Goal: Task Accomplishment & Management: Manage account settings

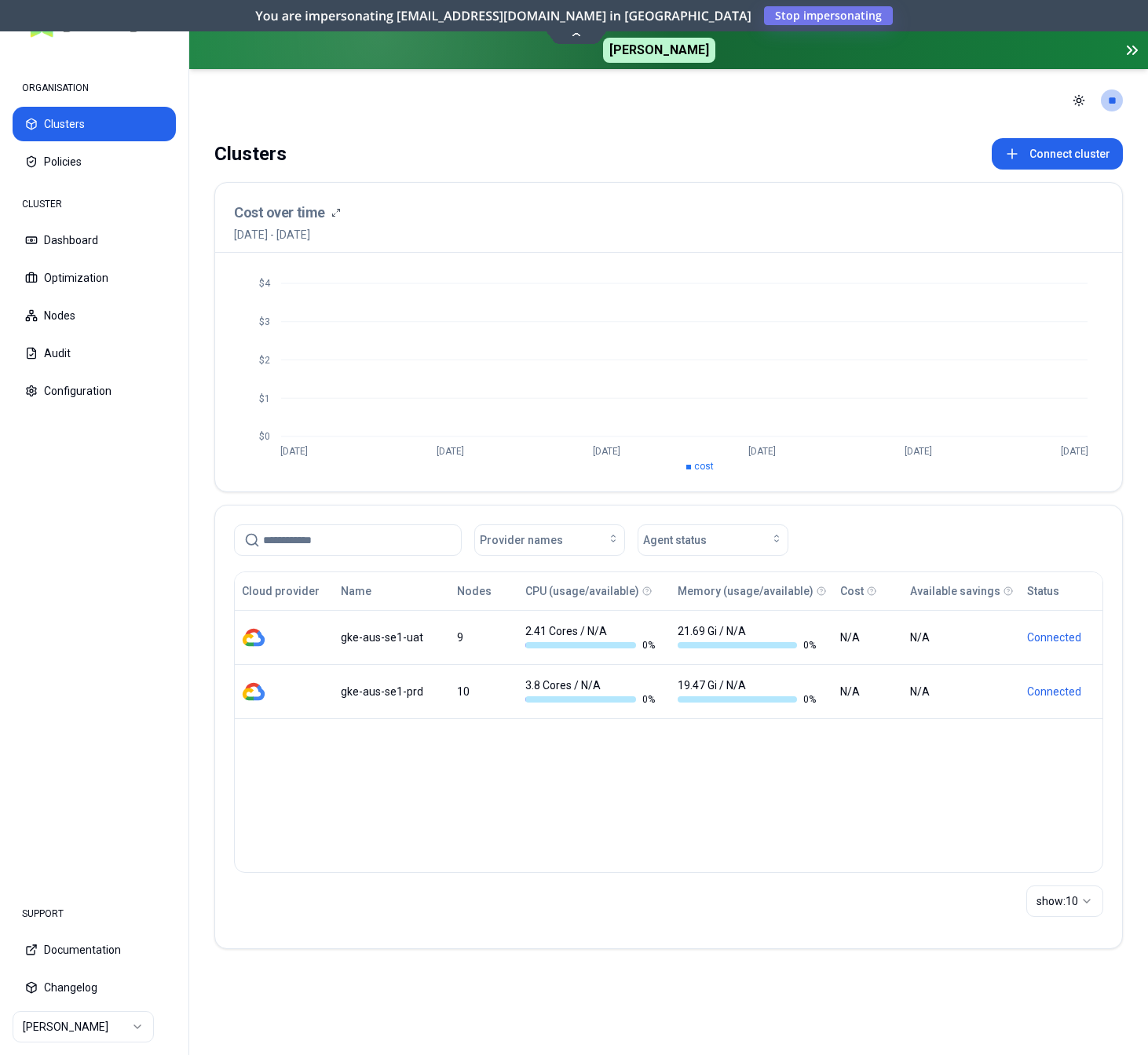
click at [578, 32] on icon at bounding box center [577, 33] width 21 height 12
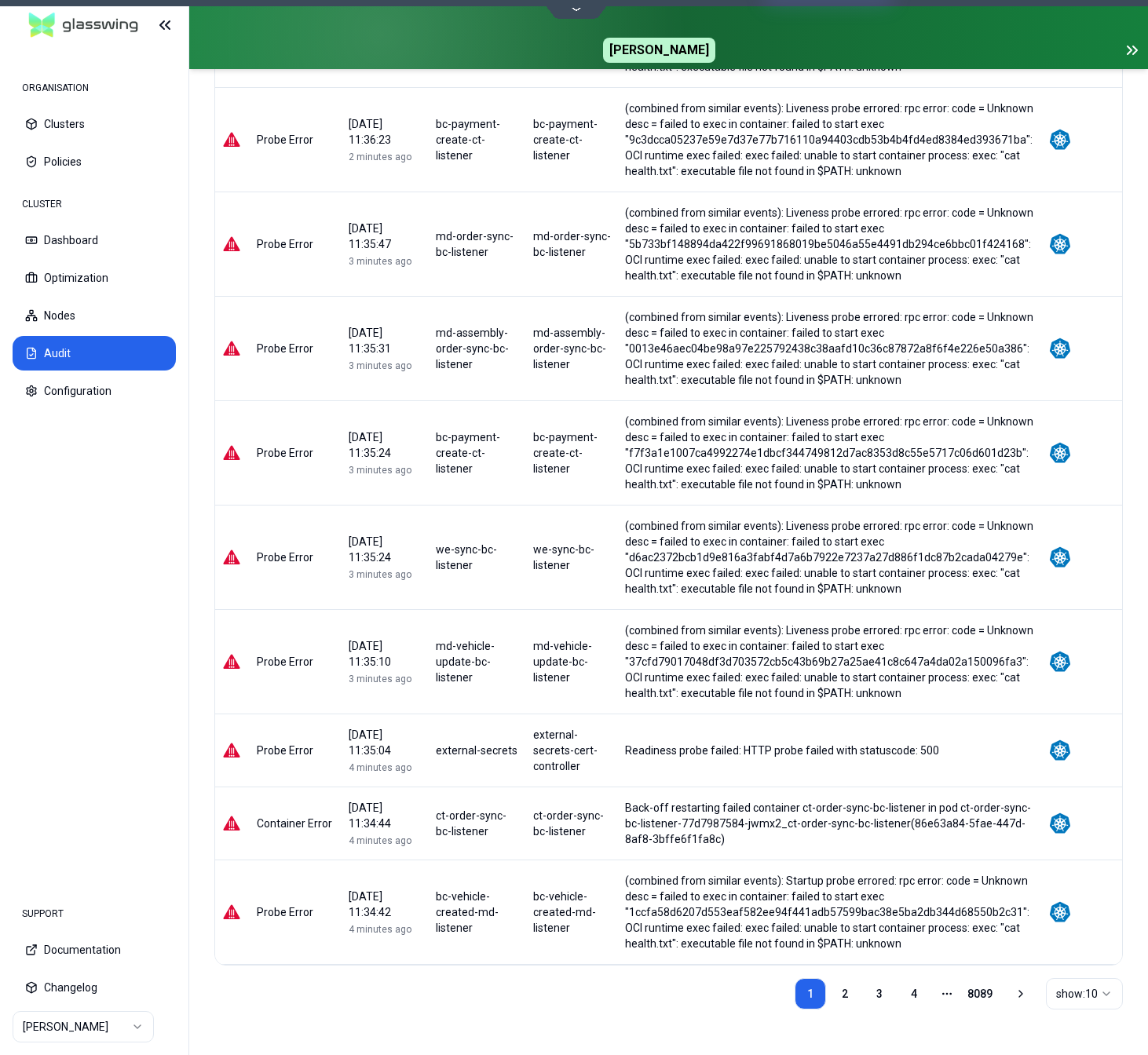
scroll to position [320, 0]
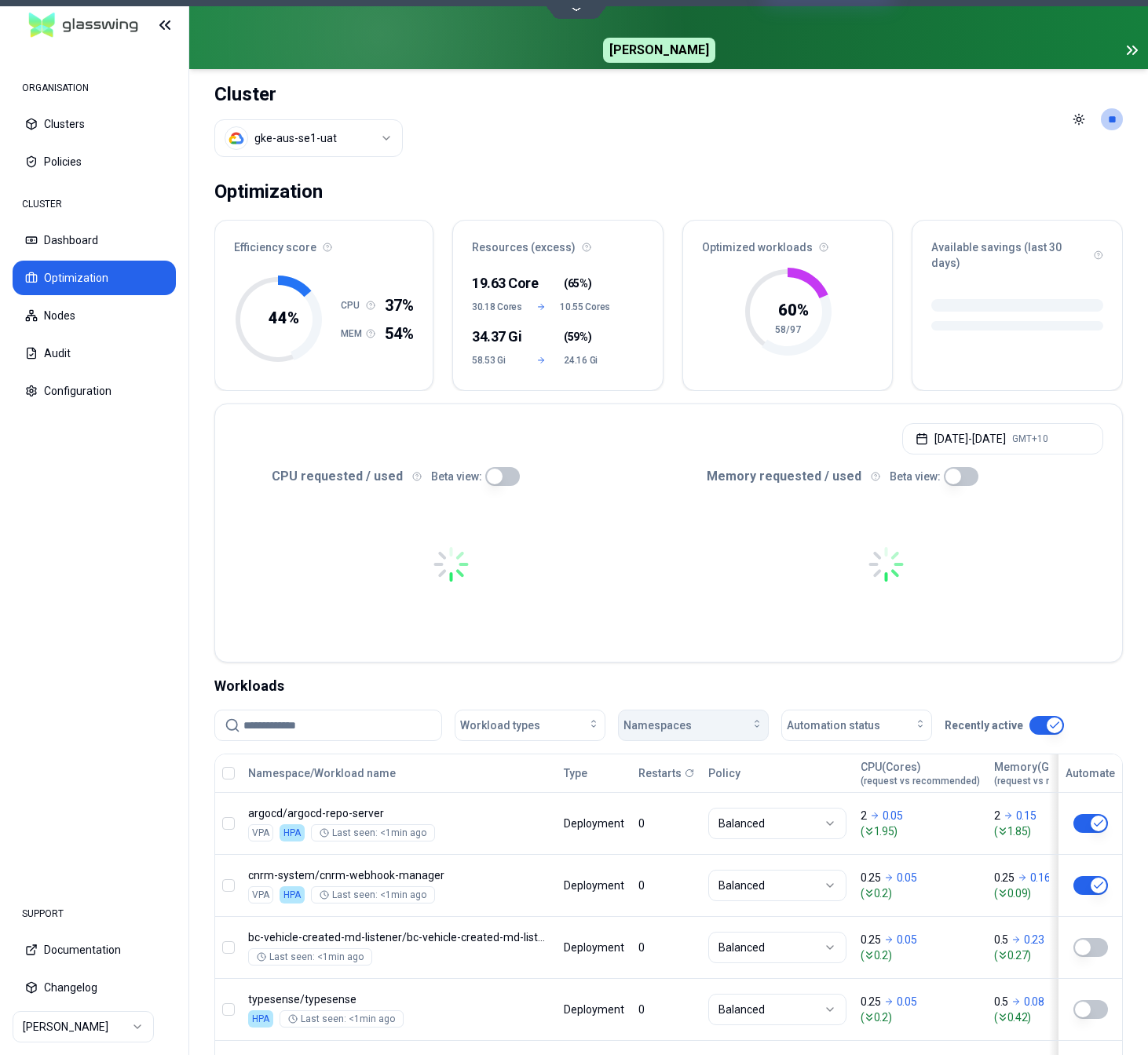
click at [693, 718] on div "Namespaces" at bounding box center [694, 725] width 140 height 15
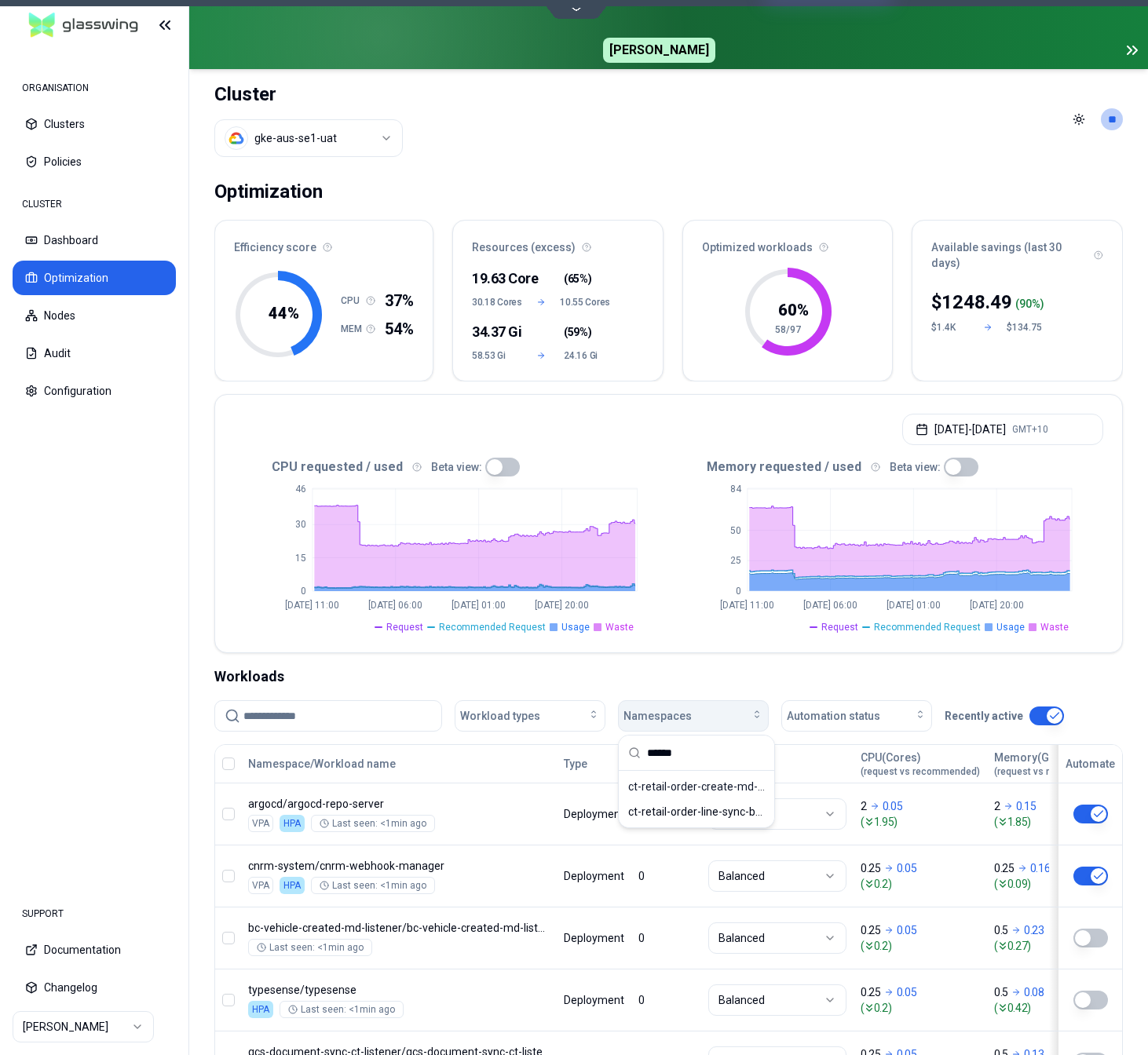
type input "******"
click at [722, 809] on span "ct-retail-order-line-sync-bc-listener" at bounding box center [697, 811] width 136 height 15
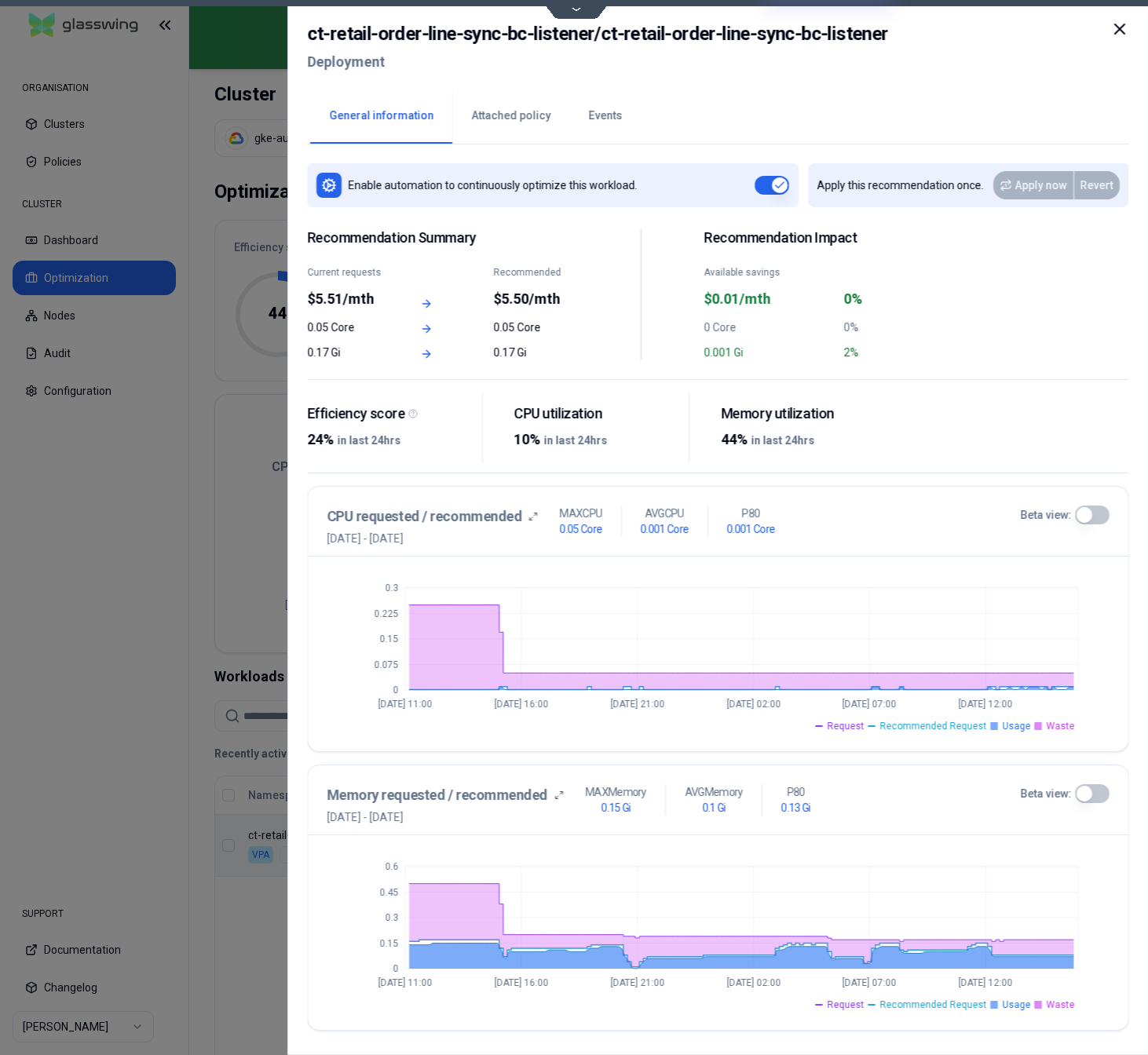
click at [599, 114] on button "Events" at bounding box center [605, 116] width 72 height 55
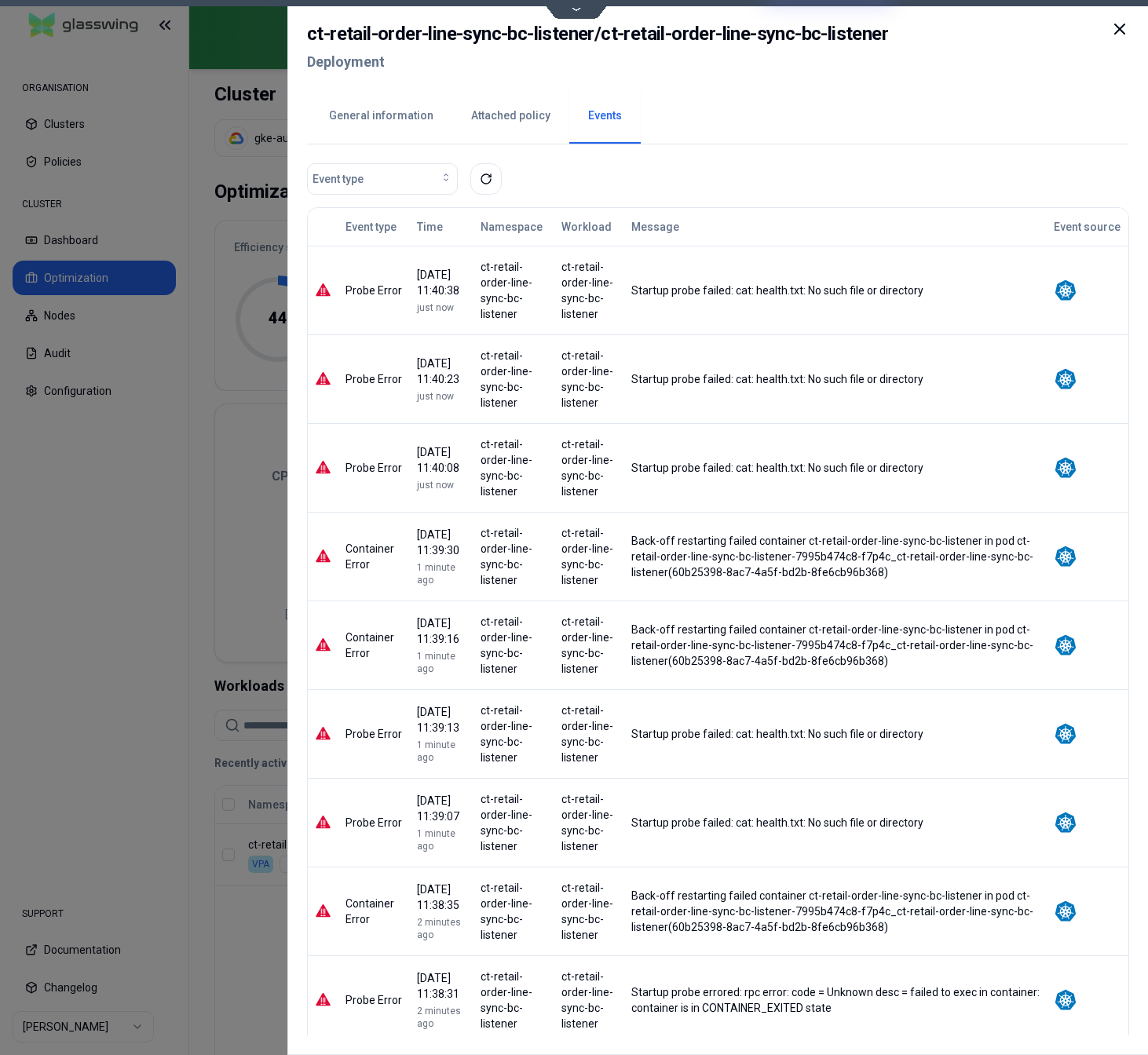
click at [1124, 28] on icon at bounding box center [1119, 29] width 19 height 19
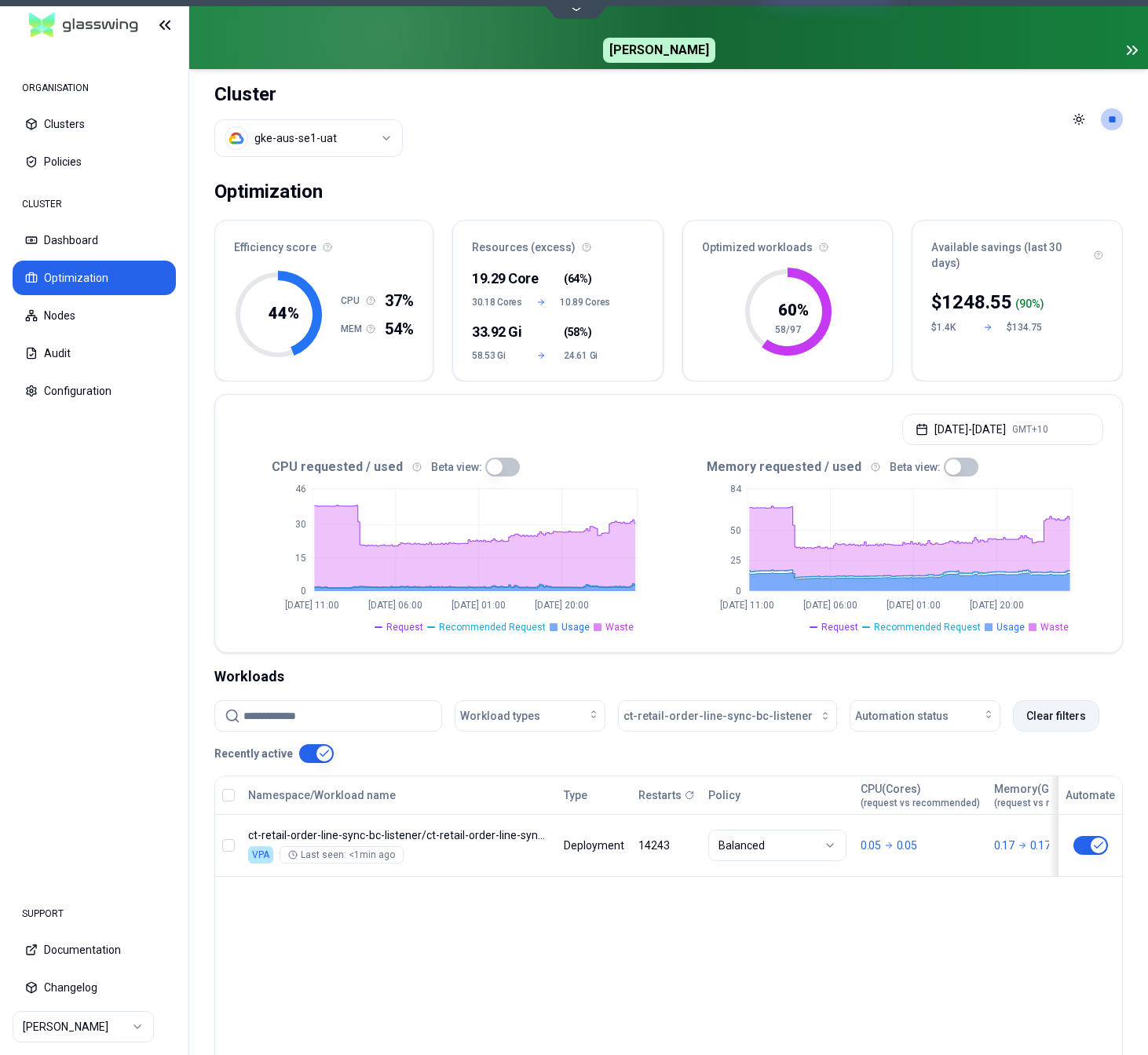
click at [1042, 720] on button "Clear filters" at bounding box center [1056, 716] width 86 height 32
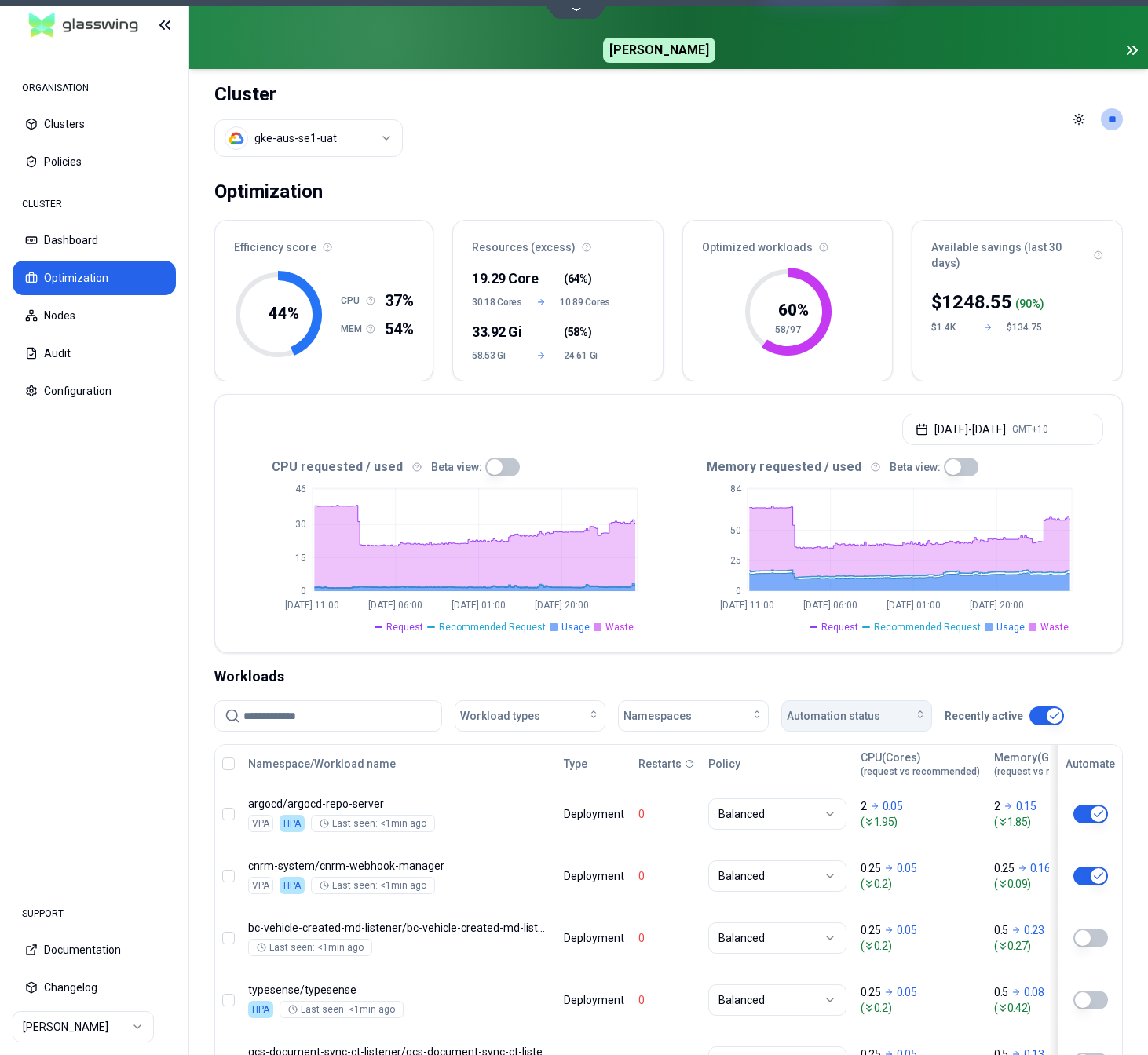
click at [867, 715] on span "Automation status" at bounding box center [833, 716] width 94 height 15
click at [821, 775] on div "off" at bounding box center [860, 777] width 149 height 25
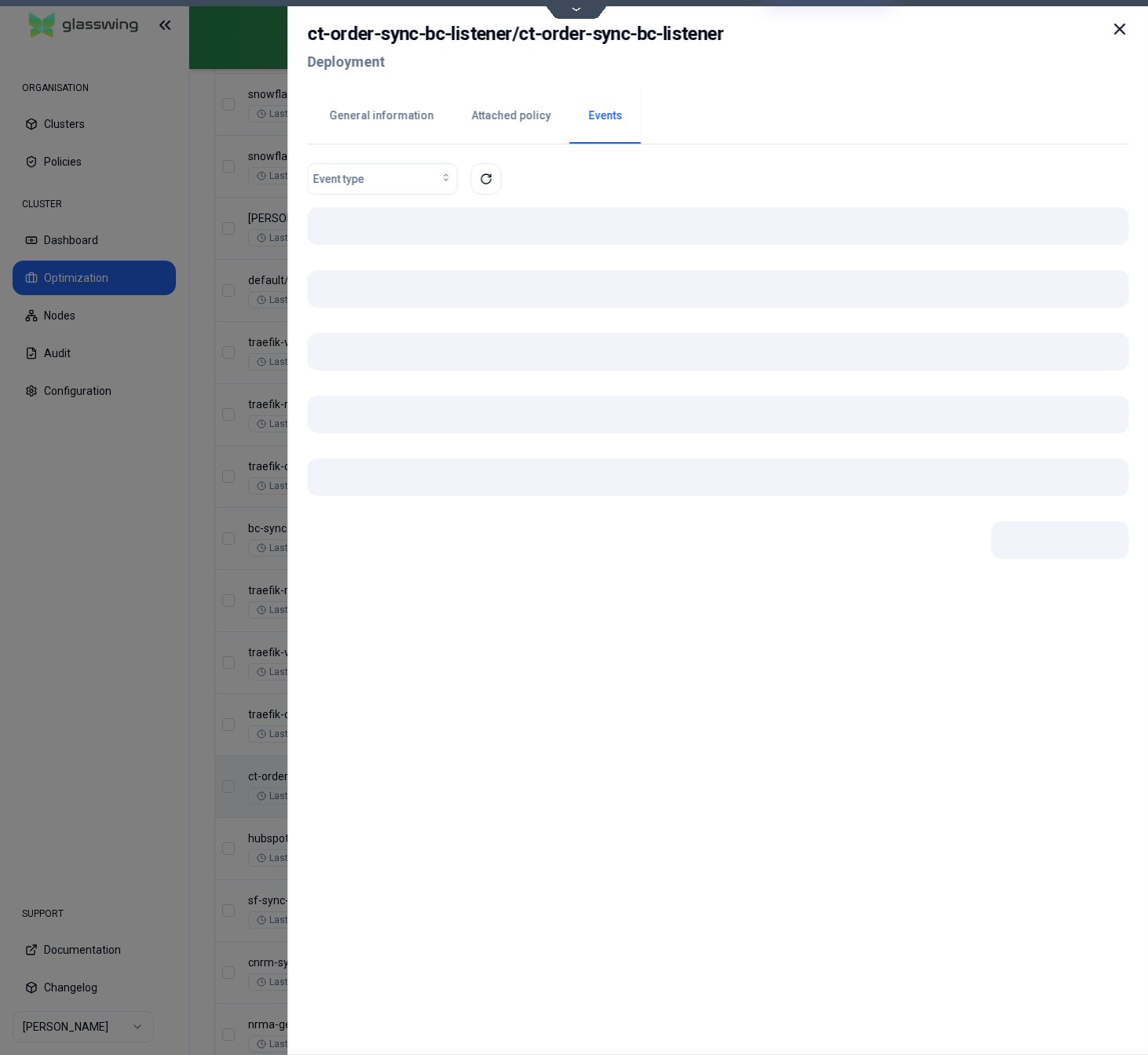
scroll to position [1361, 0]
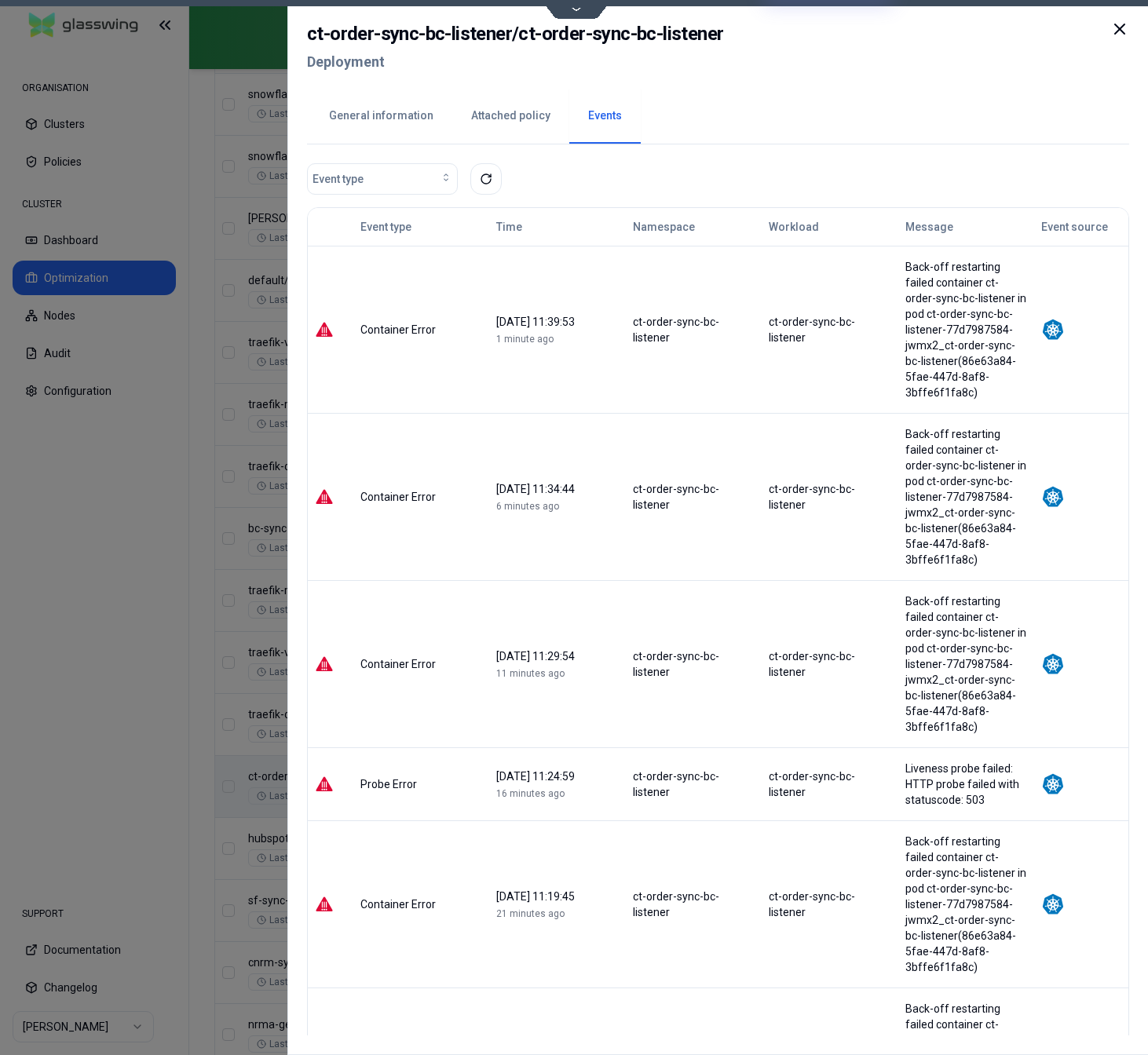
click at [392, 114] on button "General information" at bounding box center [381, 116] width 142 height 55
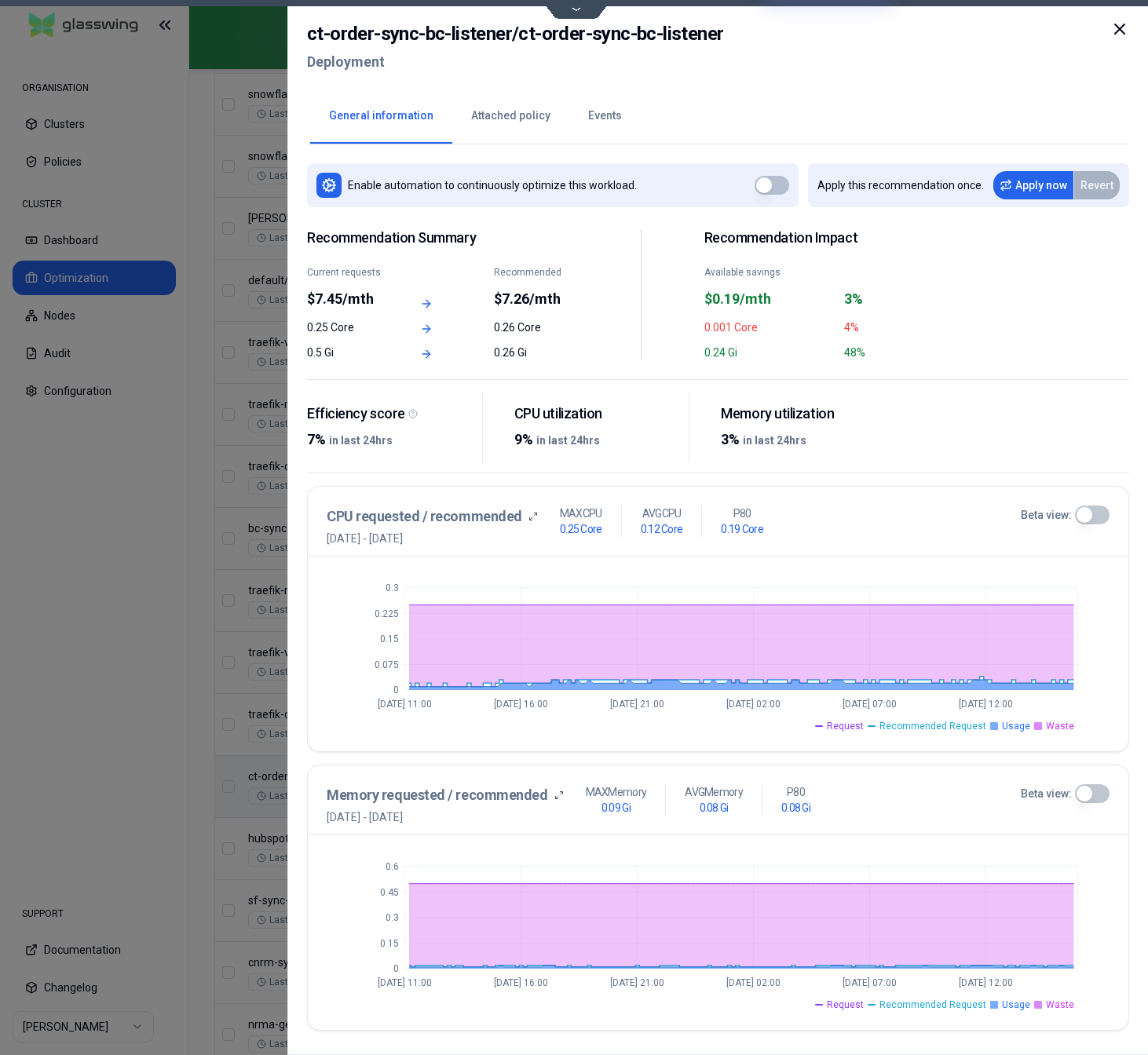
click at [1084, 515] on button "Beta view:" at bounding box center [1092, 515] width 35 height 19
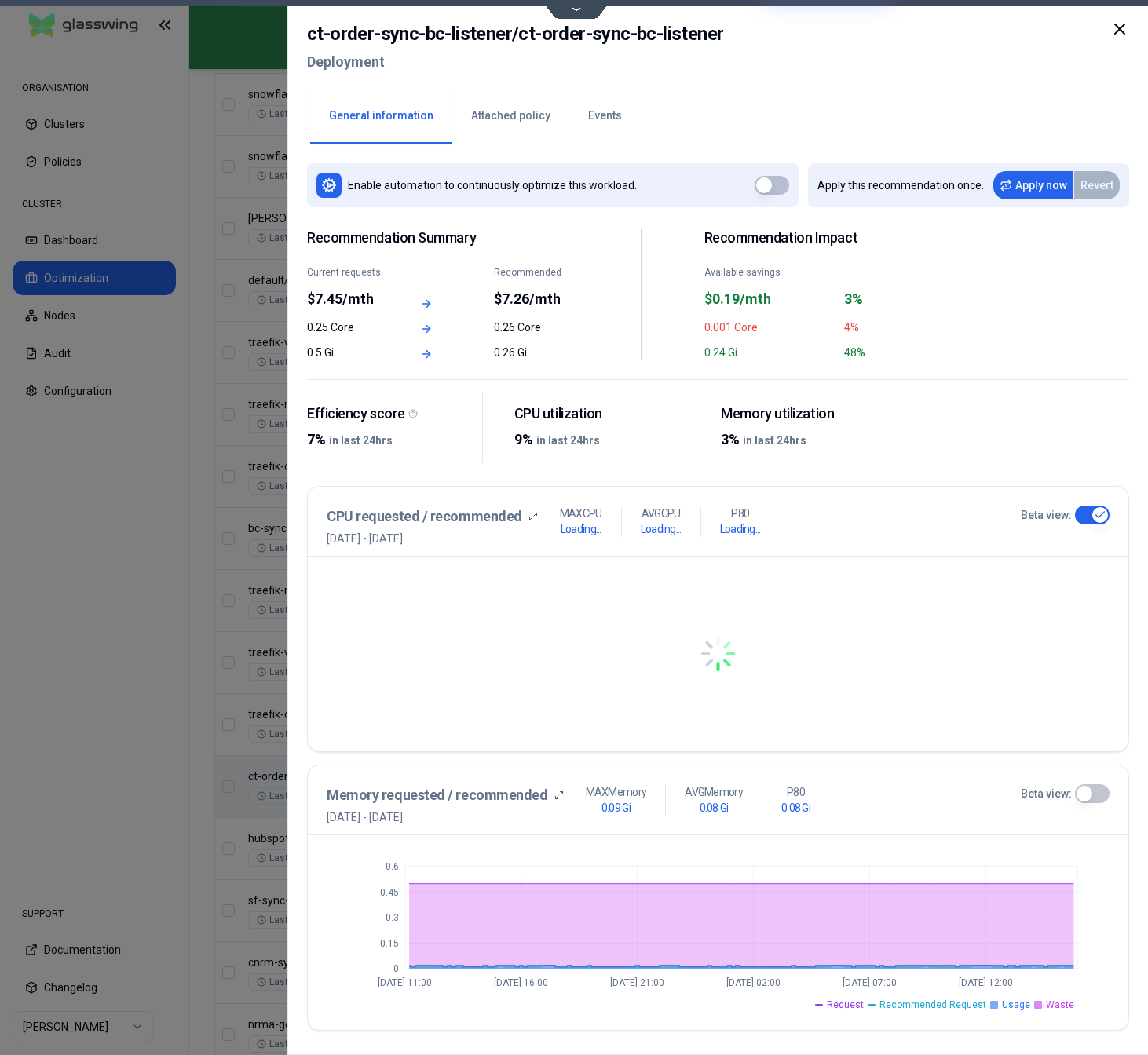
click at [1095, 793] on button "Beta view:" at bounding box center [1092, 794] width 35 height 19
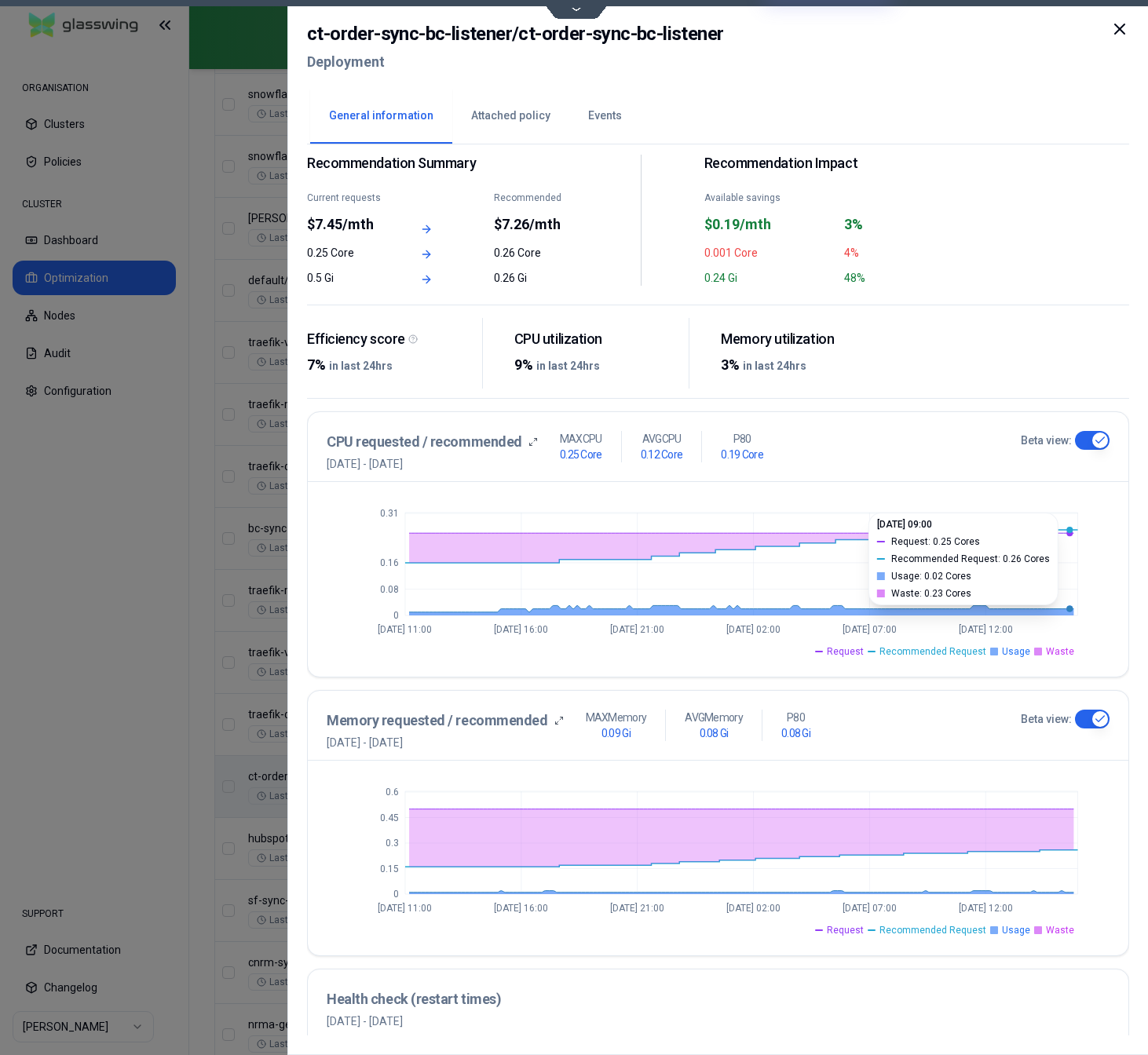
scroll to position [80, 0]
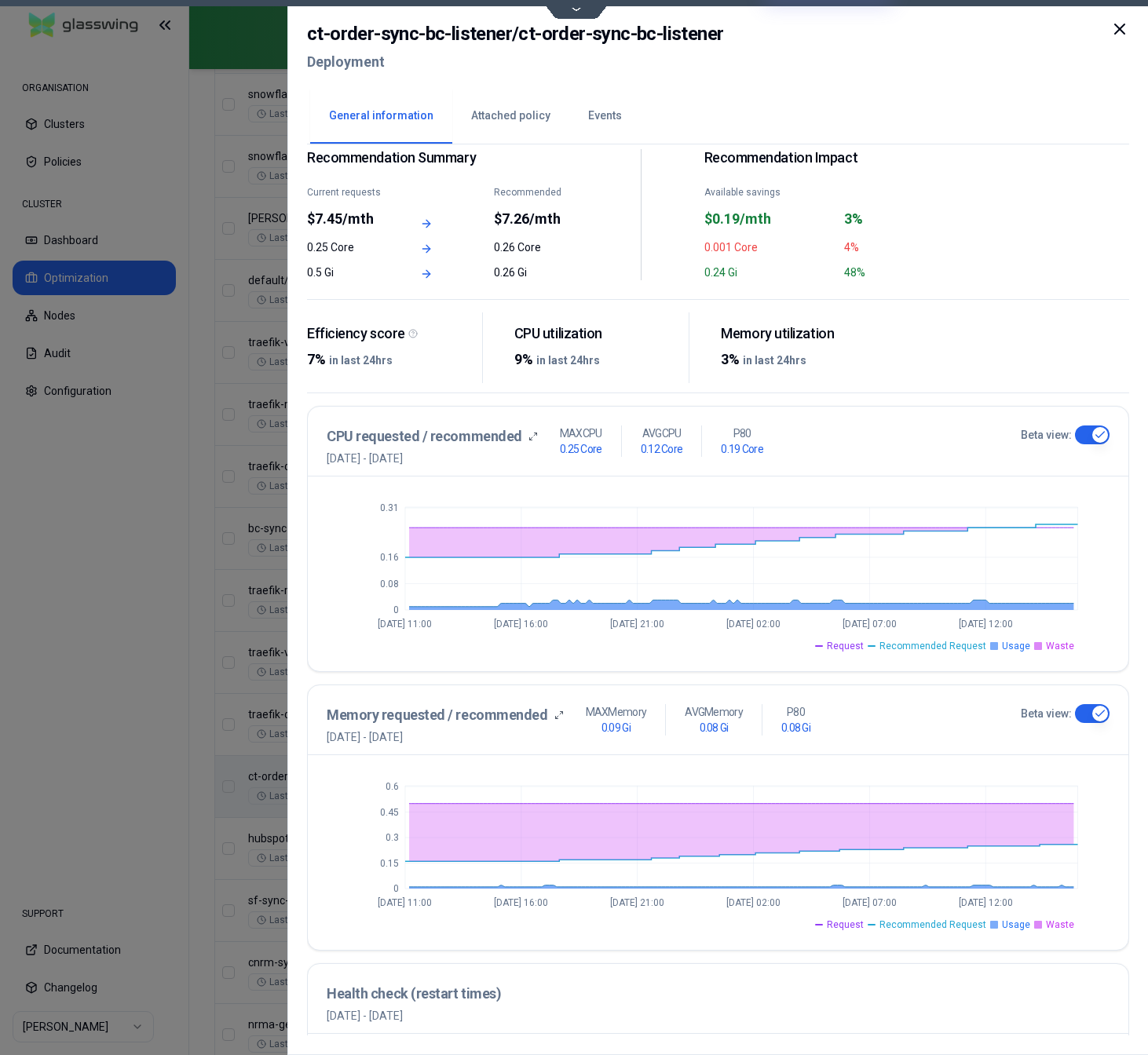
click at [492, 100] on button "Attached policy" at bounding box center [510, 116] width 117 height 55
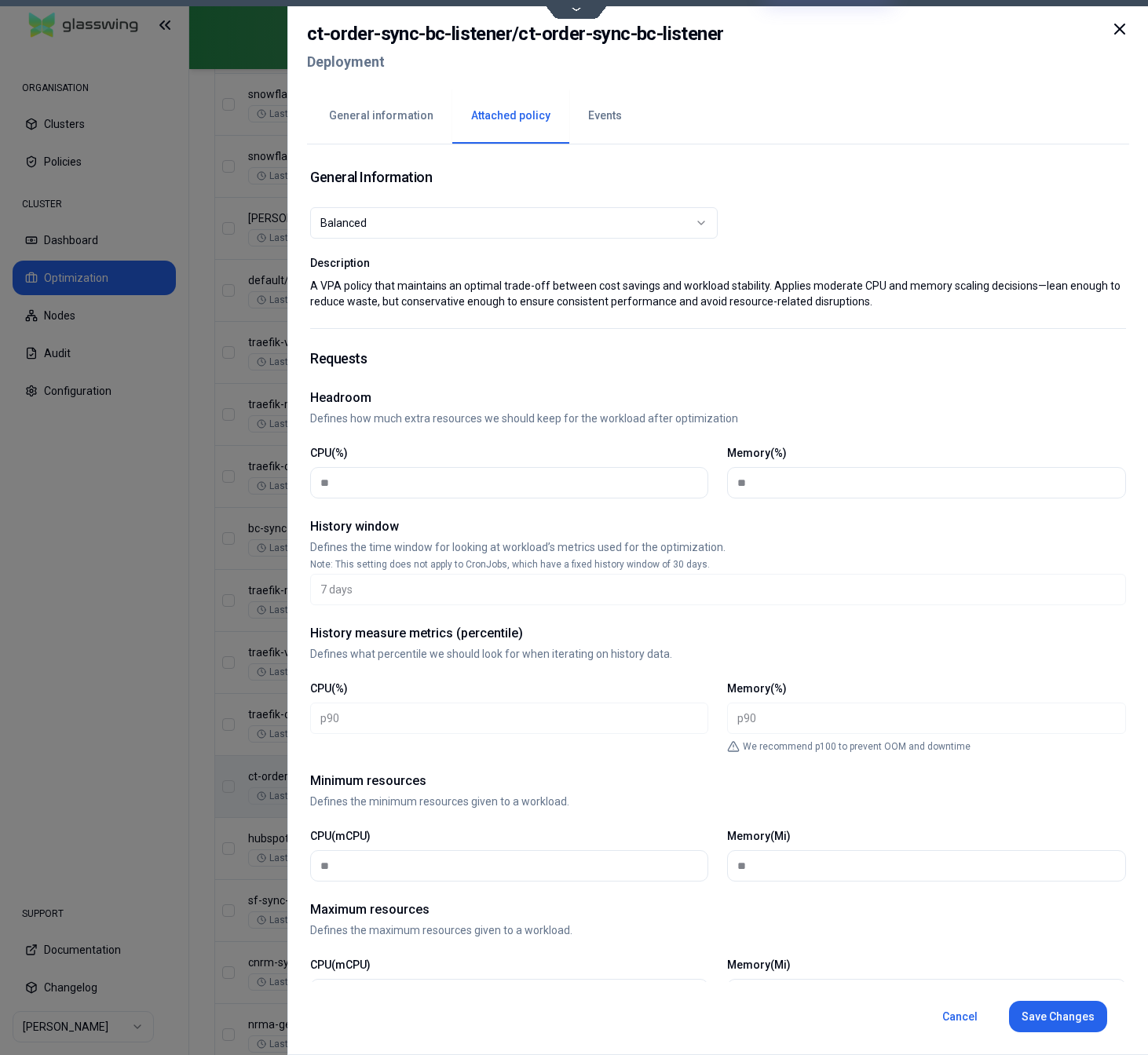
click at [614, 122] on button "Events" at bounding box center [605, 116] width 72 height 55
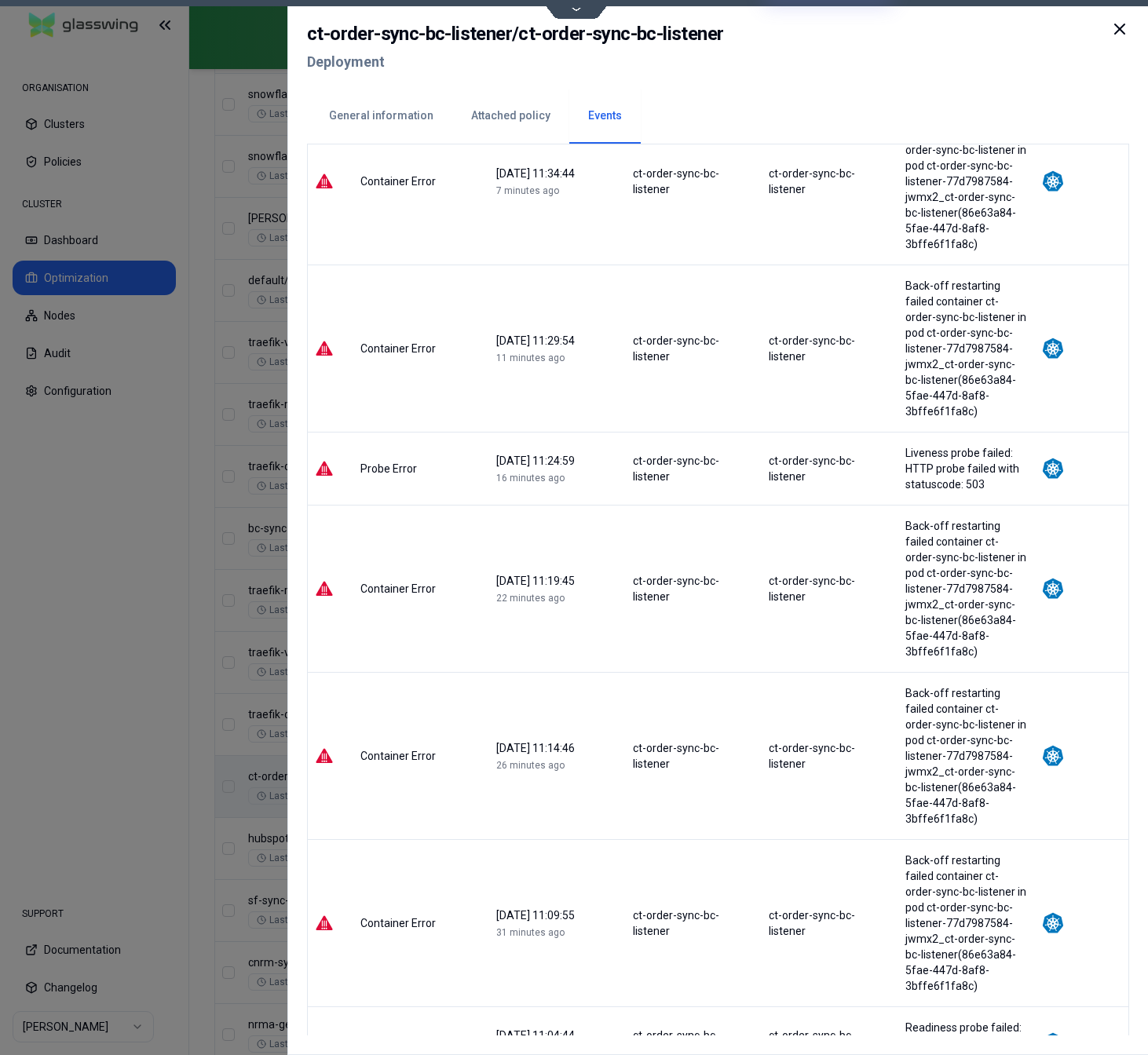
scroll to position [320, 0]
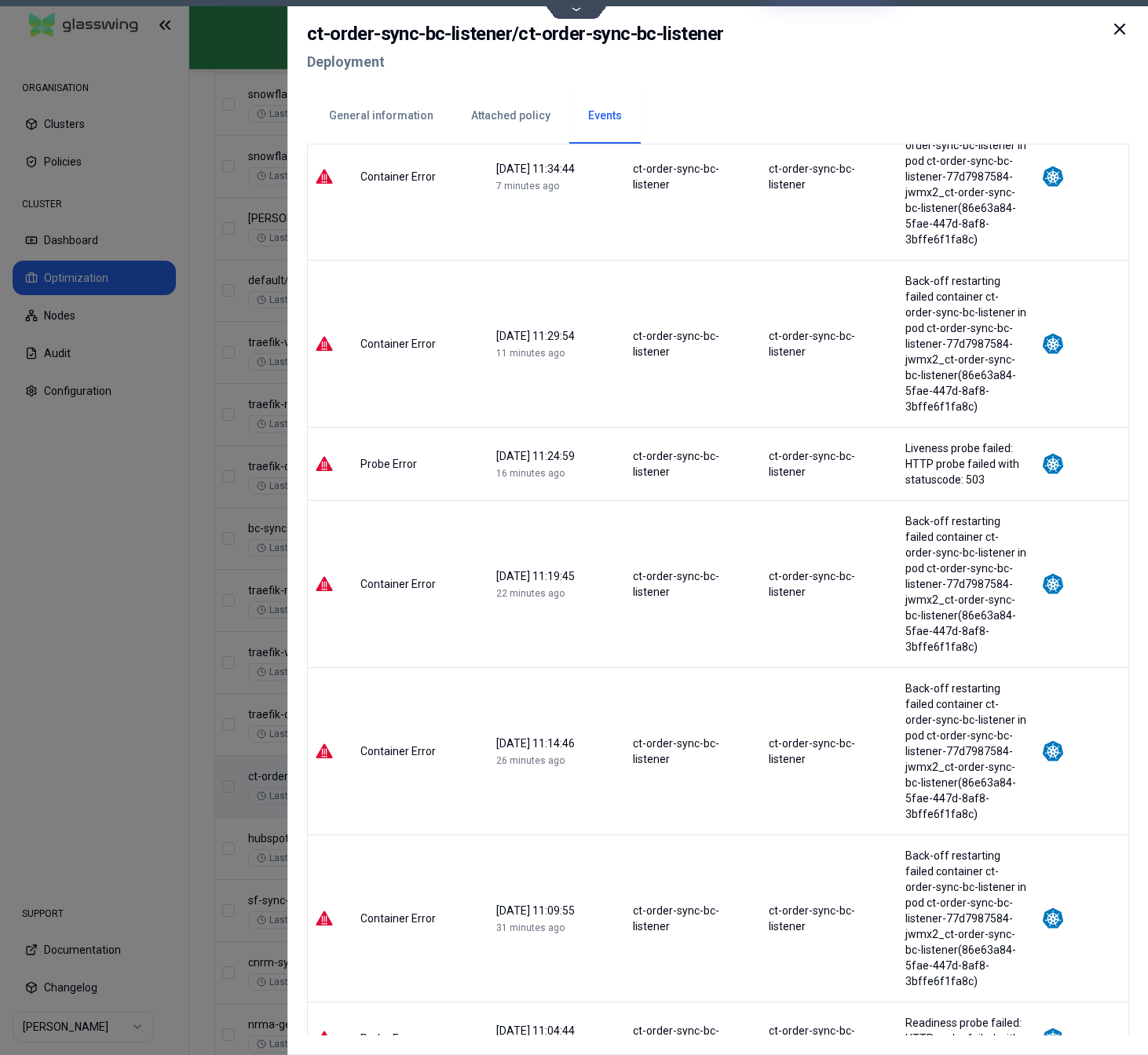
click at [521, 30] on h2 "ct-order-sync-bc-listener / ct-order-sync-bc-listener" at bounding box center [516, 34] width 417 height 28
drag, startPoint x: 521, startPoint y: 30, endPoint x: 680, endPoint y: 30, distance: 159.0
click at [680, 30] on h2 "ct-order-sync-bc-listener / ct-order-sync-bc-listener" at bounding box center [516, 34] width 417 height 28
copy h2 "ct-order-sync-bc-listener"
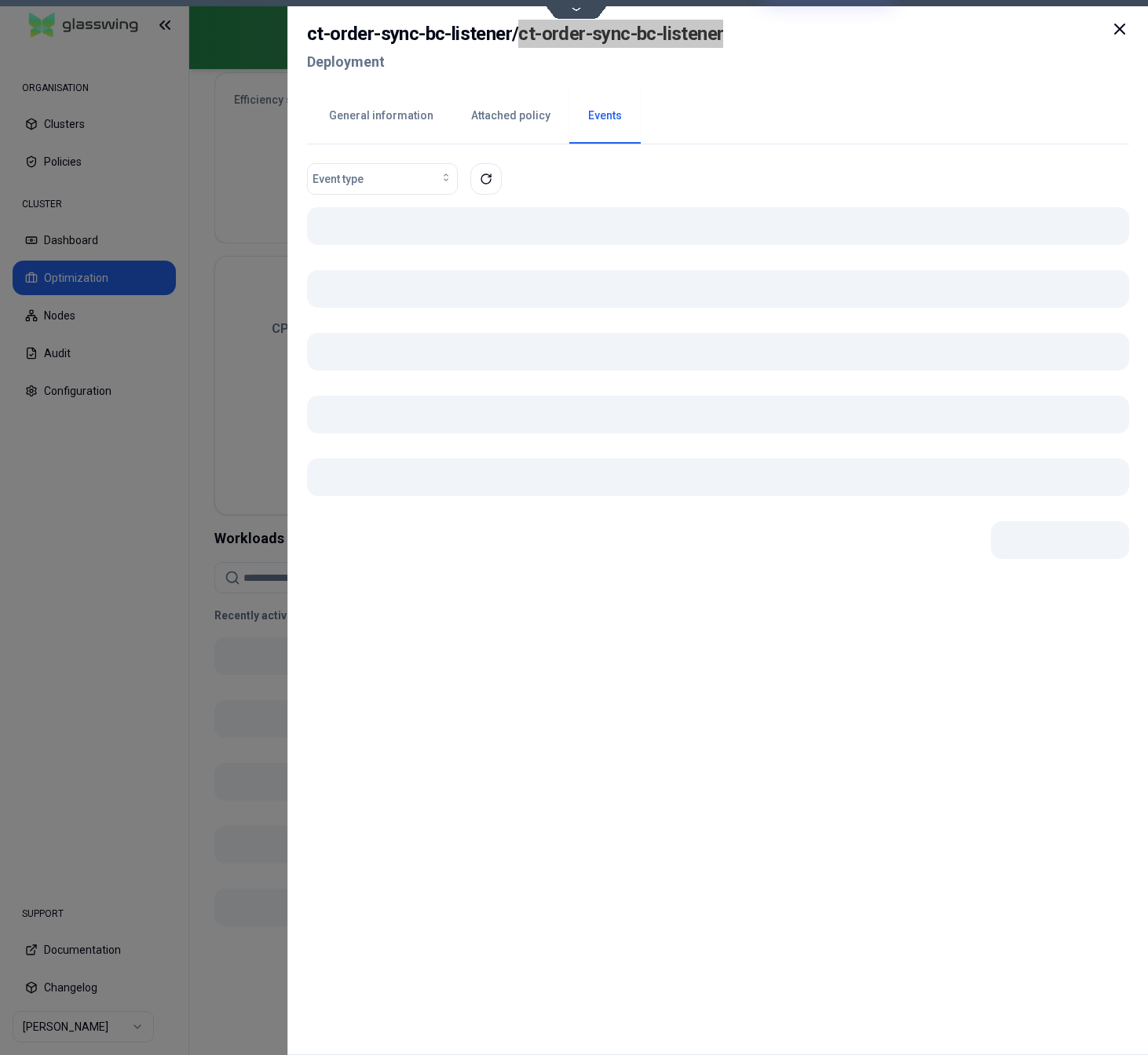
scroll to position [0, 0]
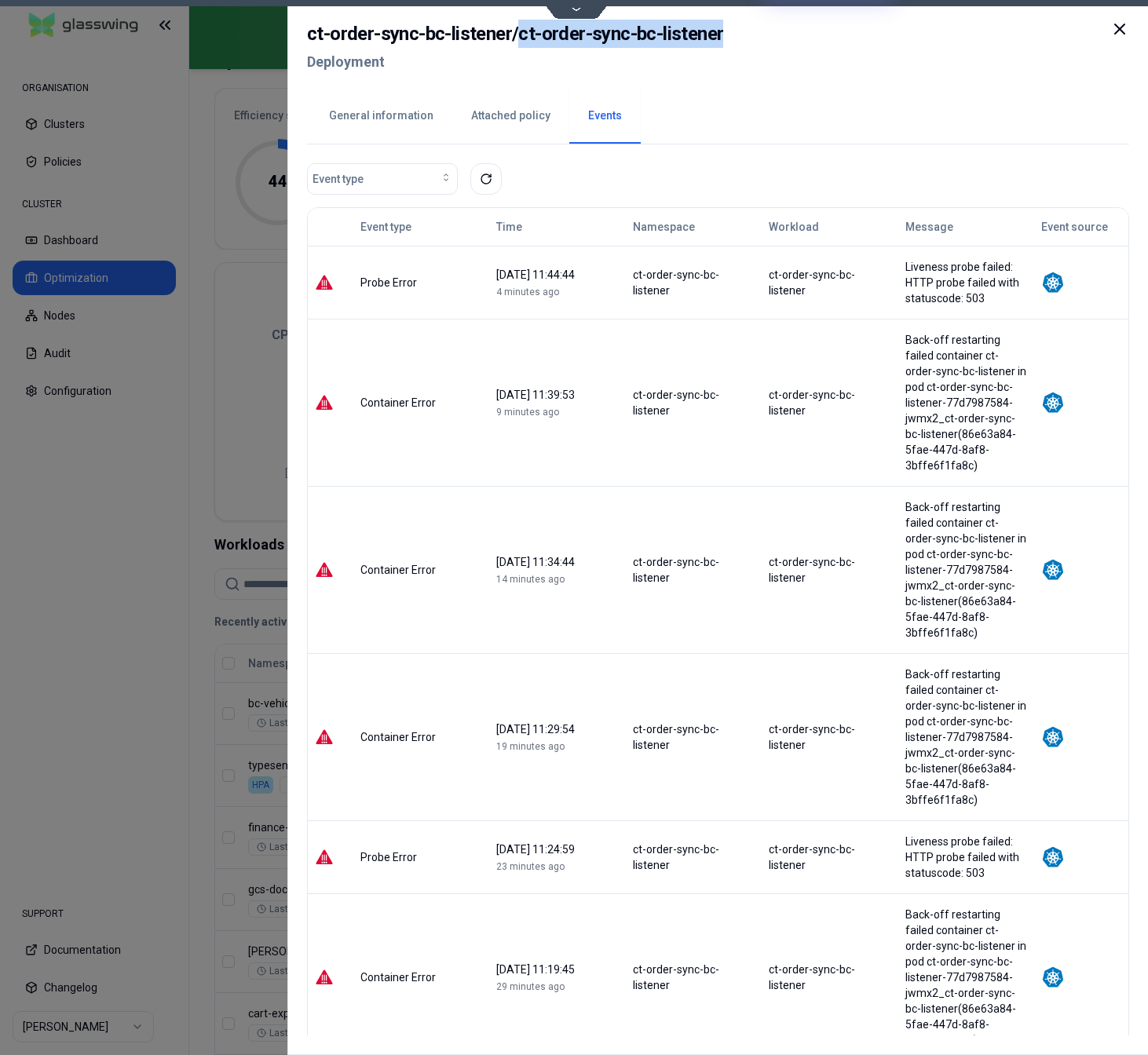
click at [337, 109] on button "General information" at bounding box center [381, 116] width 142 height 55
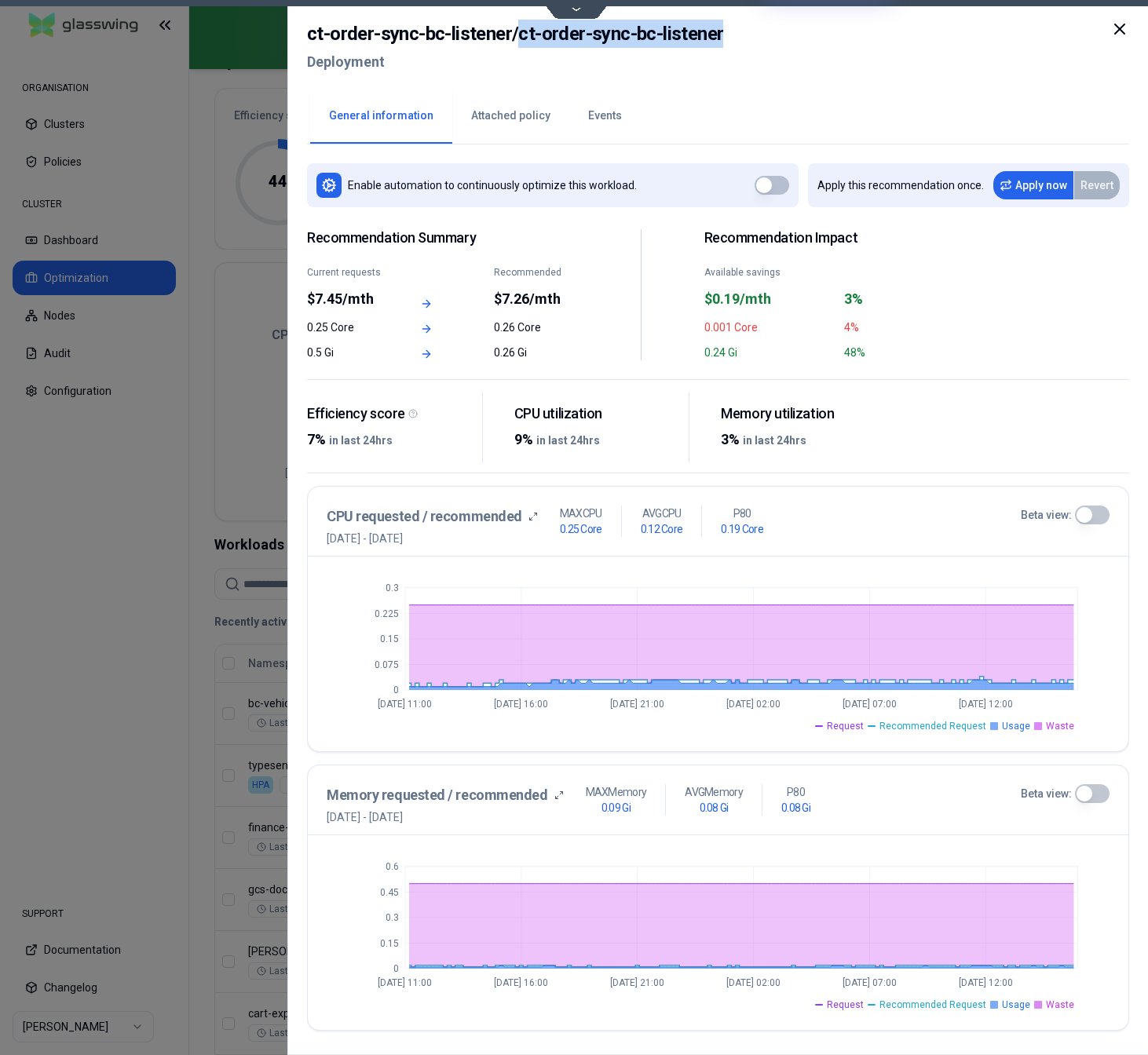
click at [134, 581] on div at bounding box center [574, 528] width 1148 height 1055
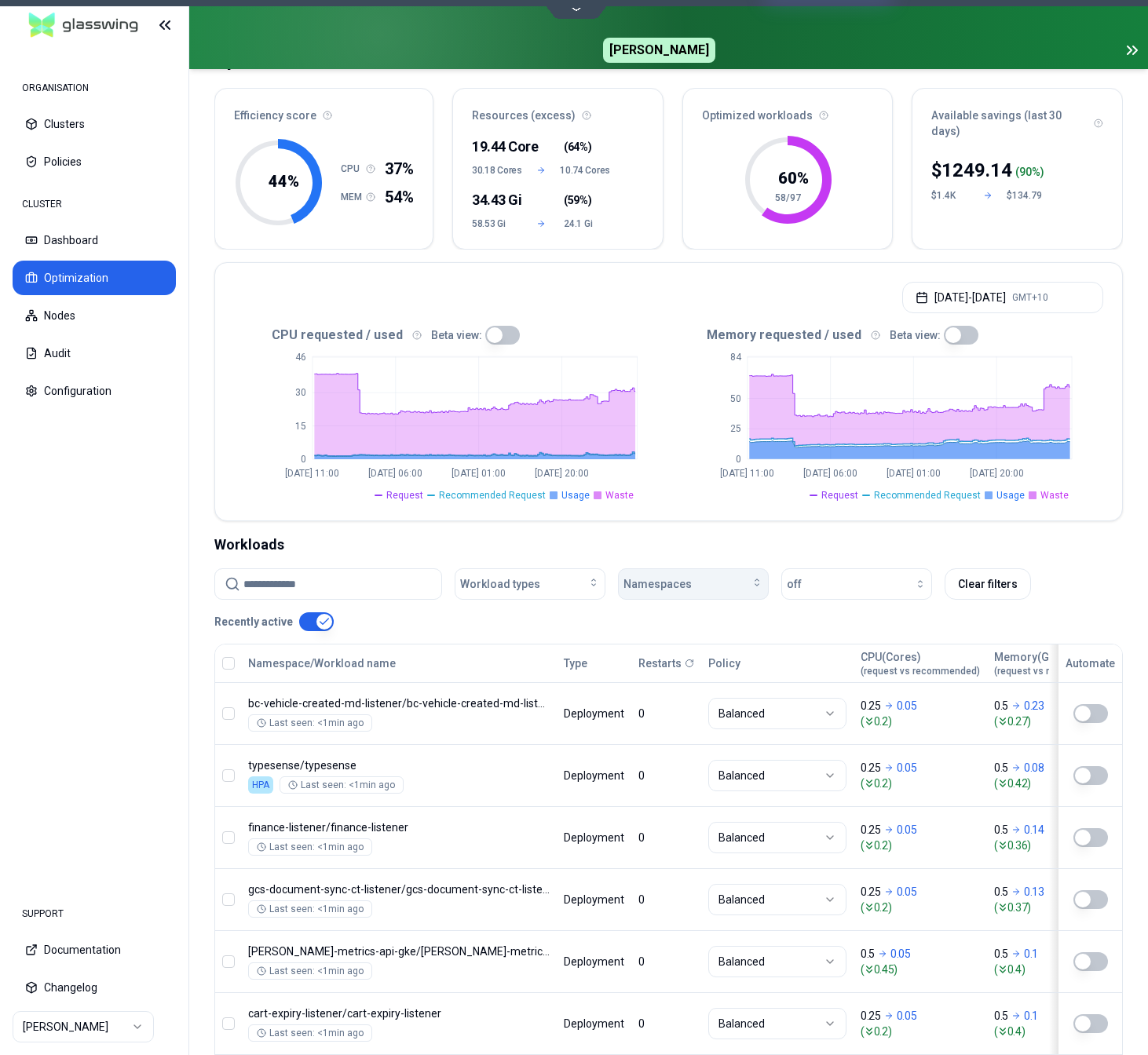
click at [701, 587] on div "Namespaces" at bounding box center [694, 584] width 140 height 15
type input "**********"
click at [699, 651] on span "[PERSON_NAME]-metrics-api-gke" at bounding box center [697, 654] width 136 height 15
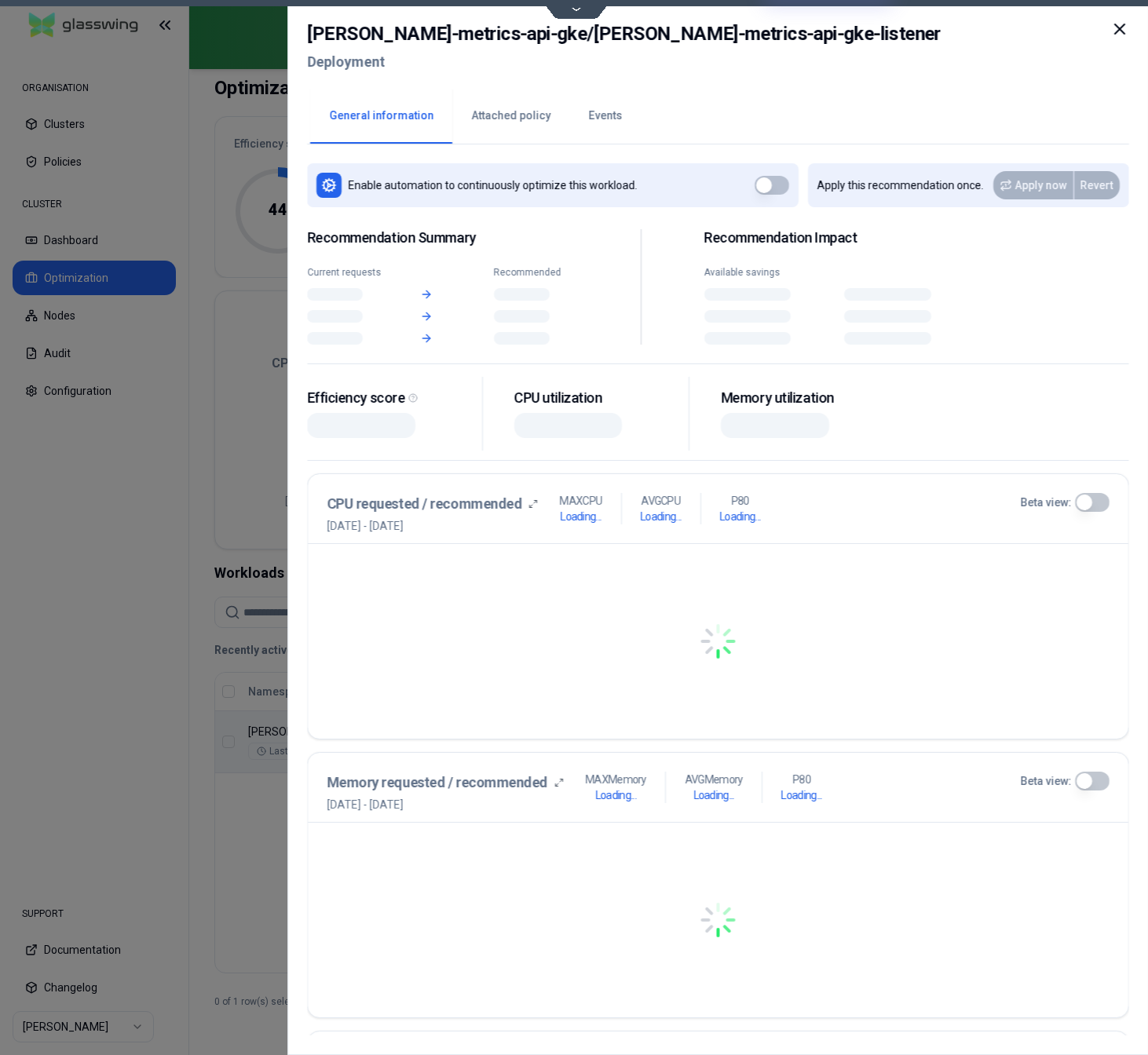
scroll to position [104, 0]
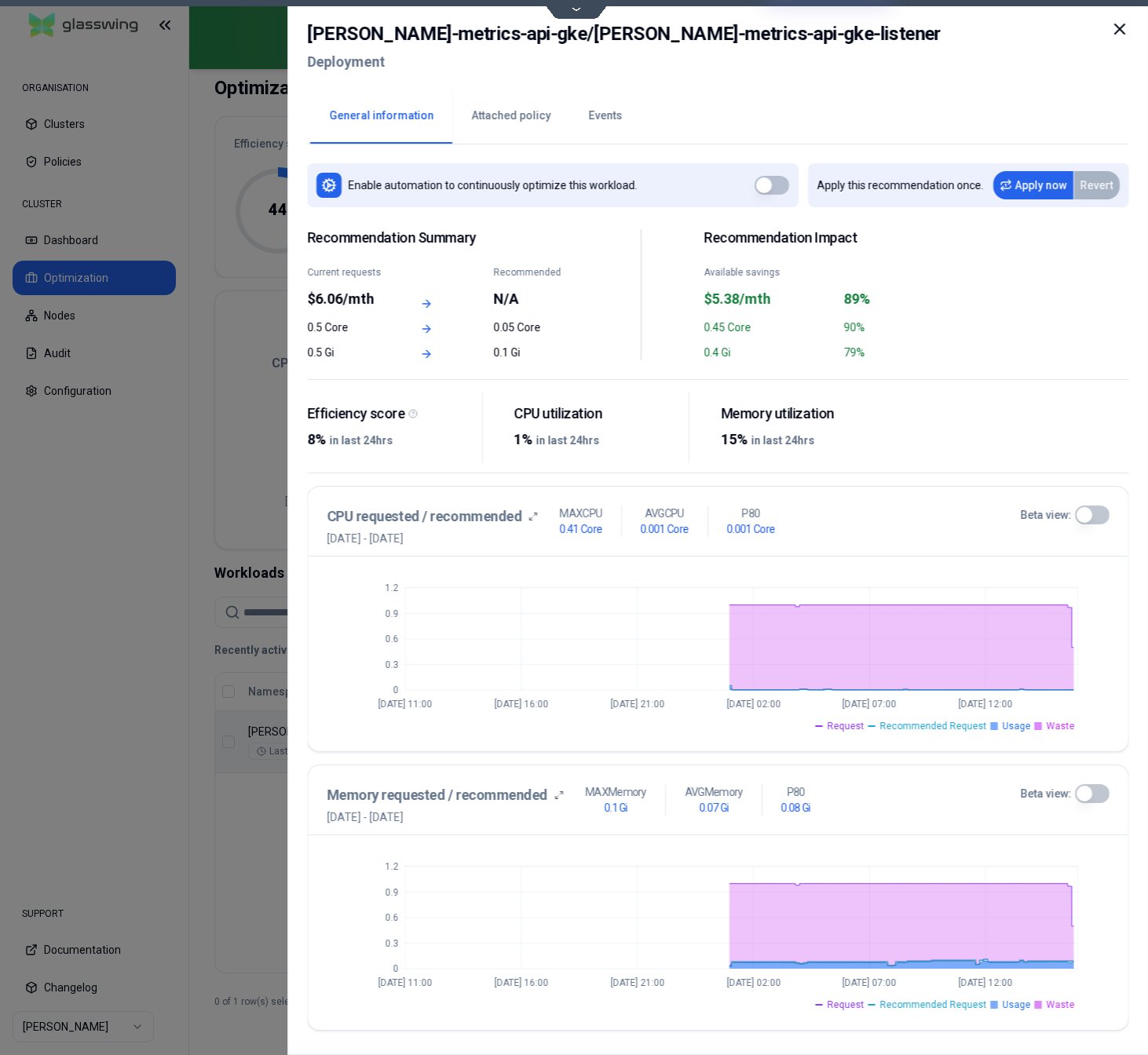
click at [538, 39] on h2 "[PERSON_NAME]-metrics-api-gke / [PERSON_NAME]-metrics-api-gke-listener" at bounding box center [624, 34] width 634 height 28
drag, startPoint x: 538, startPoint y: 39, endPoint x: 695, endPoint y: 33, distance: 157.1
click at [695, 33] on h2 "[PERSON_NAME]-metrics-api-gke / [PERSON_NAME]-metrics-api-gke-listener" at bounding box center [624, 34] width 634 height 28
copy h2 "[PERSON_NAME]-metrics-api-gke-listener"
click at [337, 32] on h2 "[PERSON_NAME]-metrics-api-gke / [PERSON_NAME]-metrics-api-gke-listener" at bounding box center [624, 34] width 634 height 28
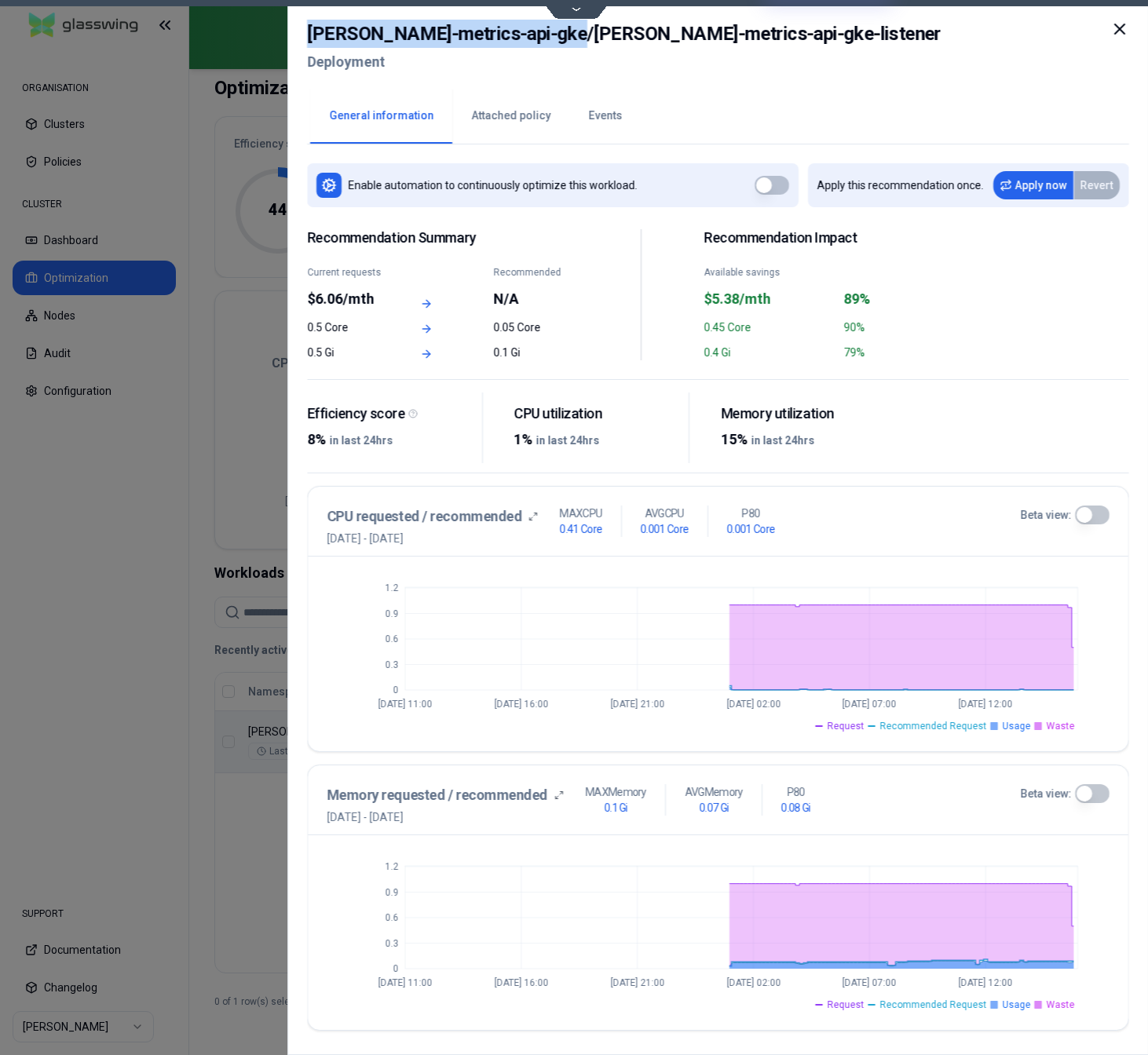
drag, startPoint x: 337, startPoint y: 32, endPoint x: 463, endPoint y: 35, distance: 126.0
click at [463, 35] on h2 "[PERSON_NAME]-metrics-api-gke / [PERSON_NAME]-metrics-api-gke-listener" at bounding box center [624, 34] width 634 height 28
click at [517, 32] on h2 "[PERSON_NAME]-metrics-api-gke / [PERSON_NAME]-metrics-api-gke-listener" at bounding box center [624, 34] width 634 height 28
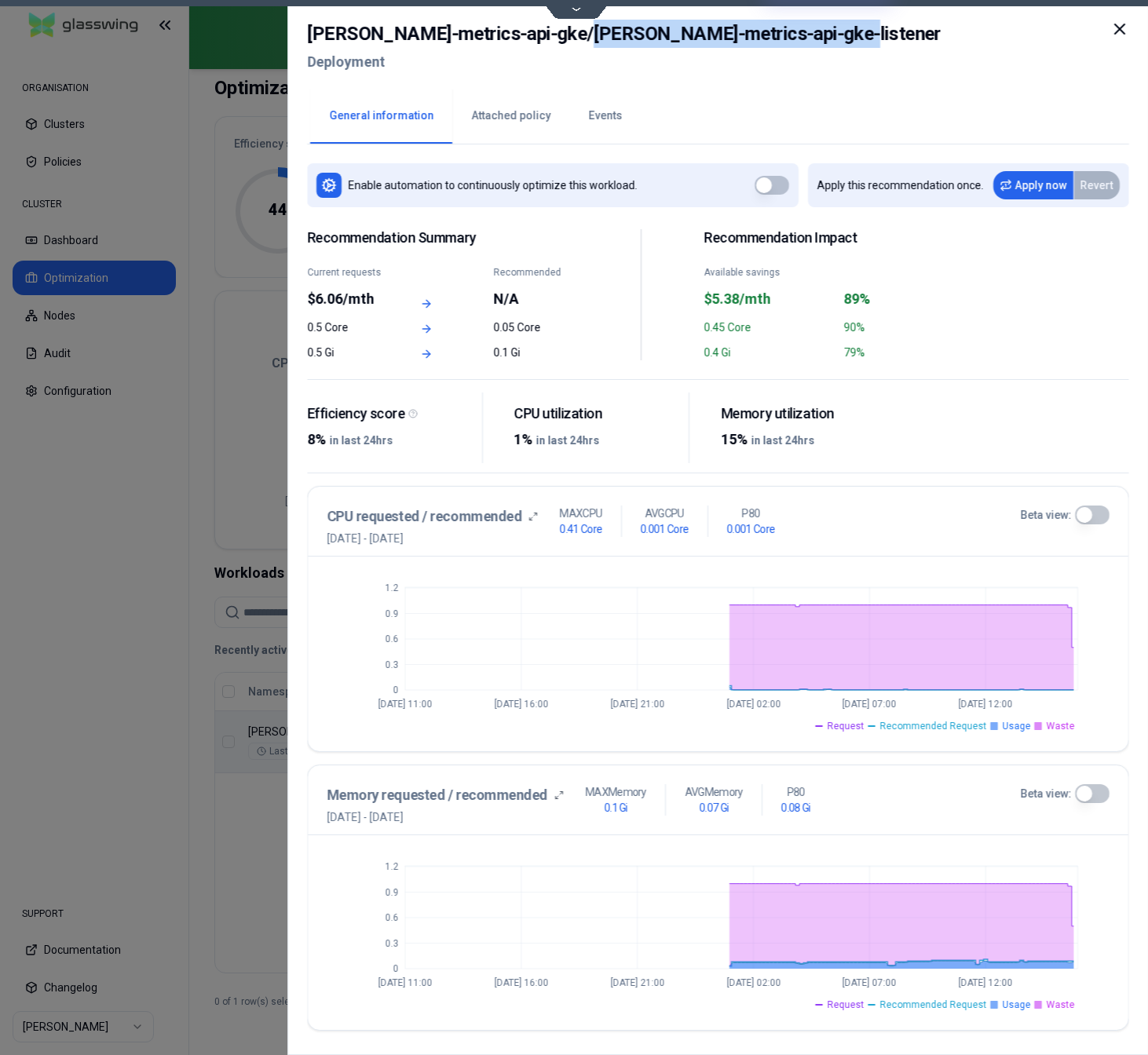
drag, startPoint x: 517, startPoint y: 32, endPoint x: 724, endPoint y: 36, distance: 207.0
click at [724, 36] on h2 "[PERSON_NAME]-metrics-api-gke / [PERSON_NAME]-metrics-api-gke-listener" at bounding box center [624, 34] width 634 height 28
copy h2 "[PERSON_NAME]-metrics-api-gke-listener"
click at [582, 65] on h2 "Deployment" at bounding box center [624, 62] width 634 height 28
click at [514, 36] on h2 "[PERSON_NAME]-metrics-api-gke / [PERSON_NAME]-metrics-api-gke-listener" at bounding box center [624, 34] width 634 height 28
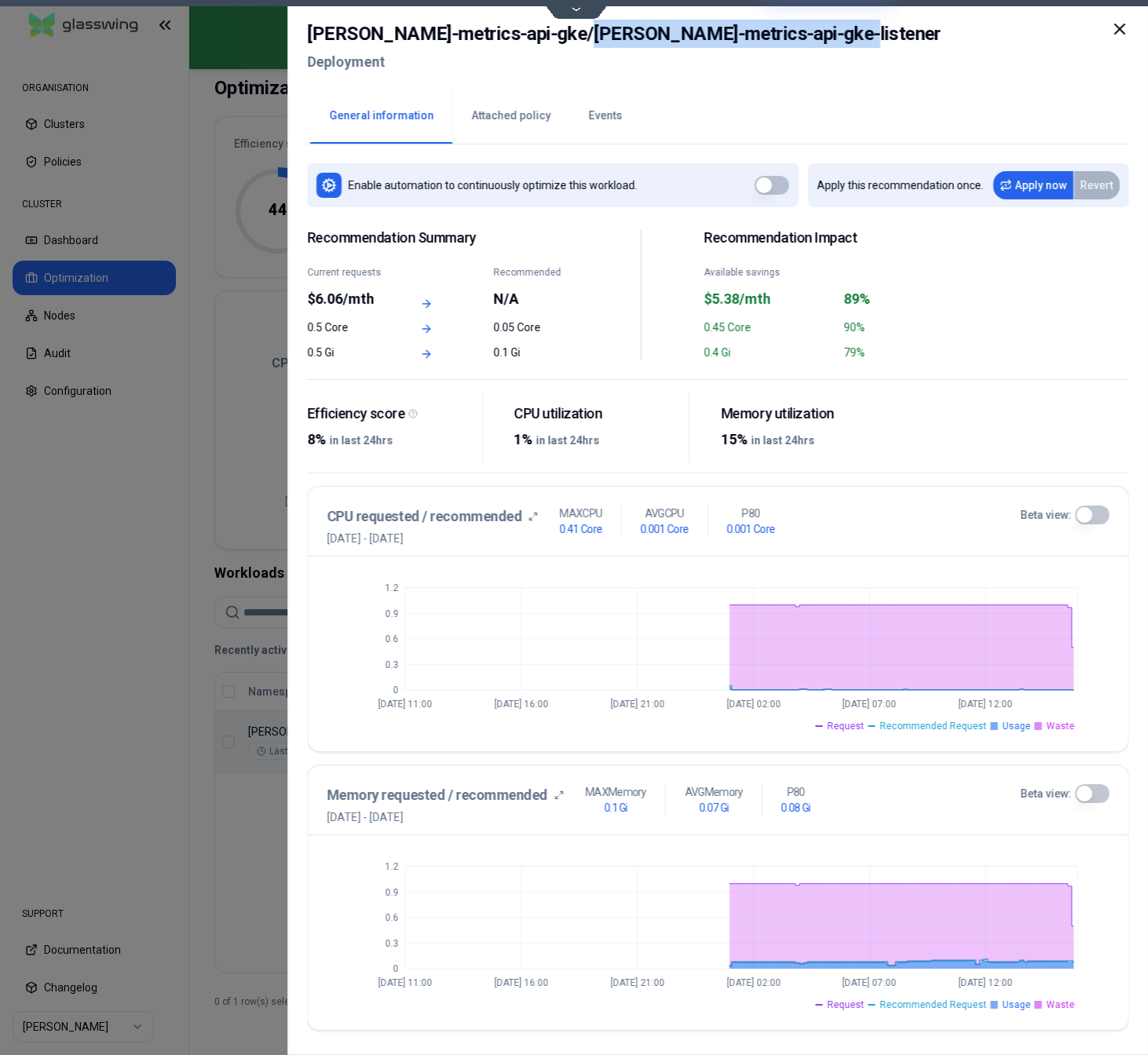
drag, startPoint x: 514, startPoint y: 36, endPoint x: 803, endPoint y: 34, distance: 289.0
click at [803, 34] on div "[PERSON_NAME]-metrics-api-gke / [PERSON_NAME]-metrics-api-gke-listener Deployme…" at bounding box center [719, 53] width 822 height 66
copy h2 "[PERSON_NAME]-metrics-api-gke-listener"
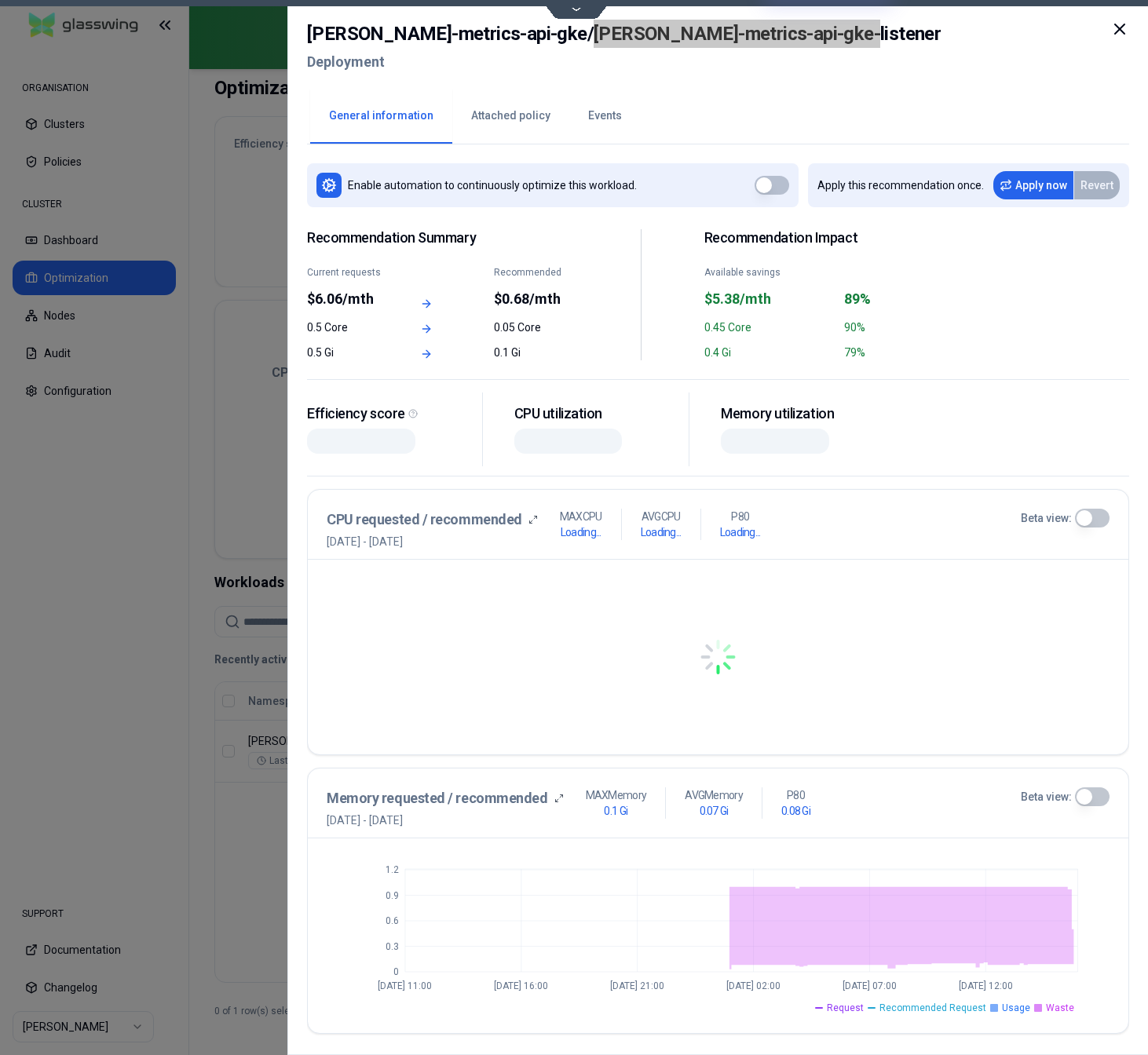
scroll to position [97, 0]
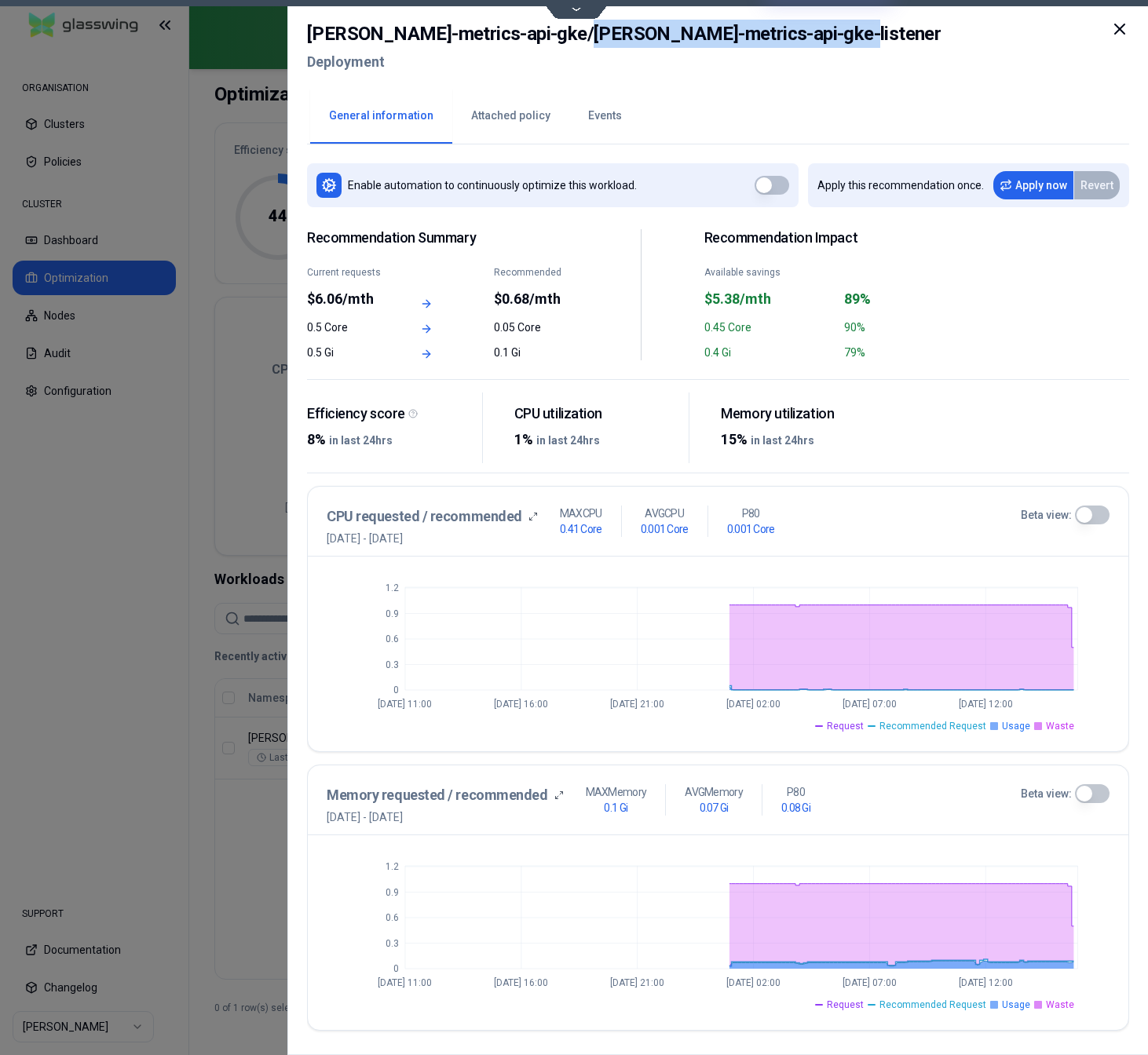
click at [149, 654] on div at bounding box center [574, 528] width 1148 height 1055
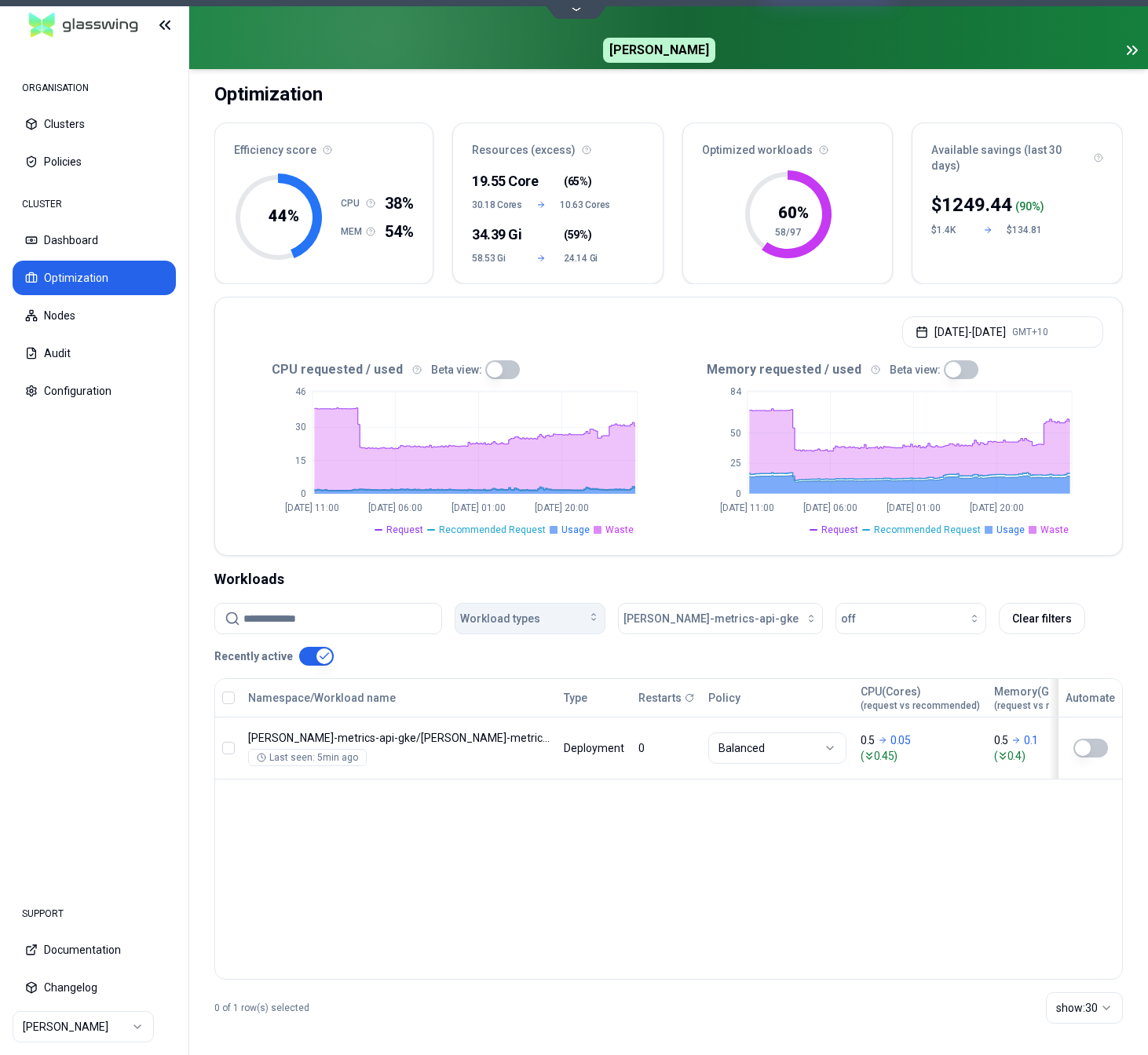
scroll to position [97, 0]
click at [670, 613] on span "[PERSON_NAME]-metrics-api-gke" at bounding box center [711, 618] width 176 height 15
type input "**********"
click at [677, 684] on span "bc-order-posted-md-listener" at bounding box center [697, 688] width 136 height 15
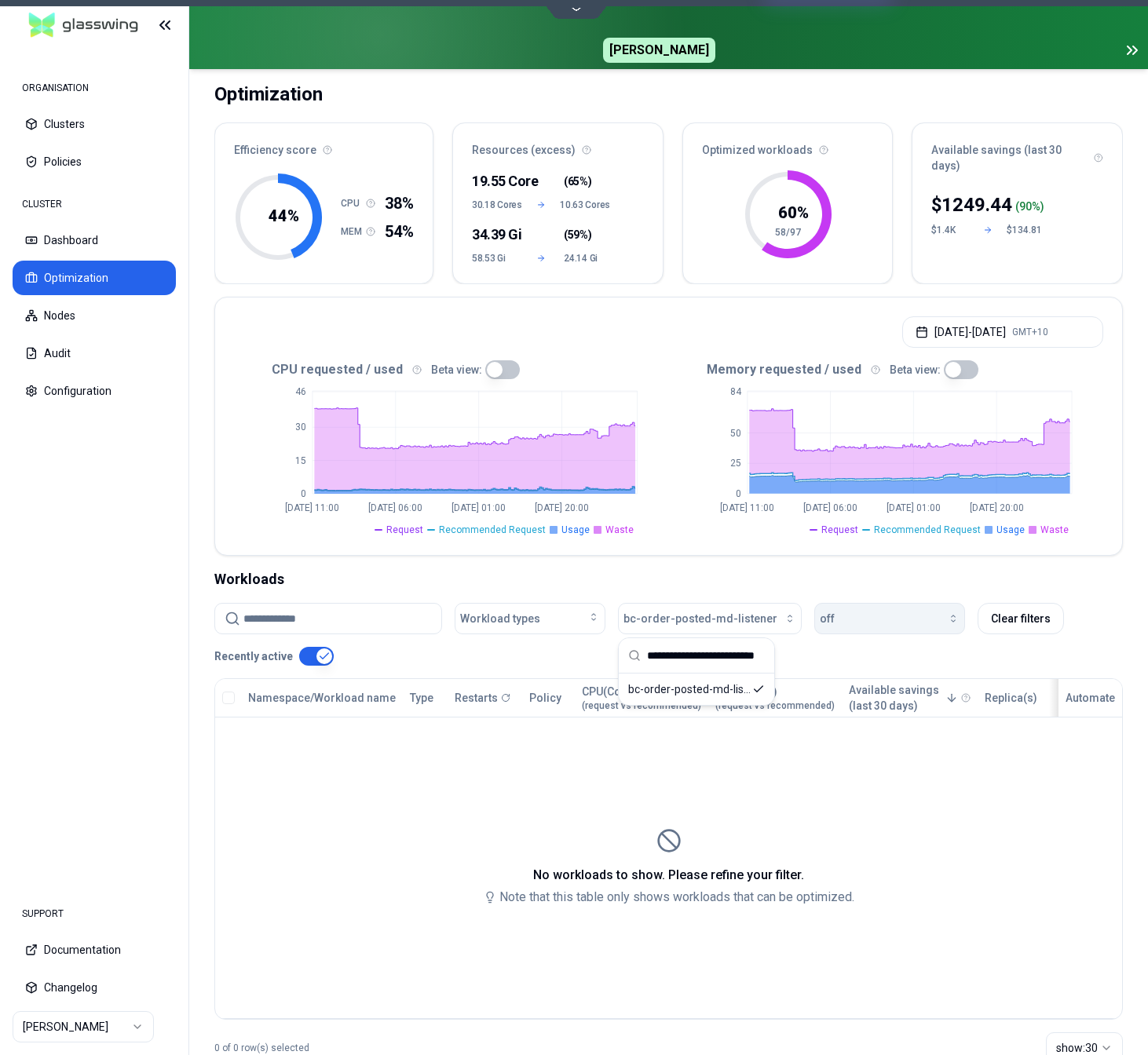
click at [847, 618] on div "button" at bounding box center [897, 618] width 125 height 13
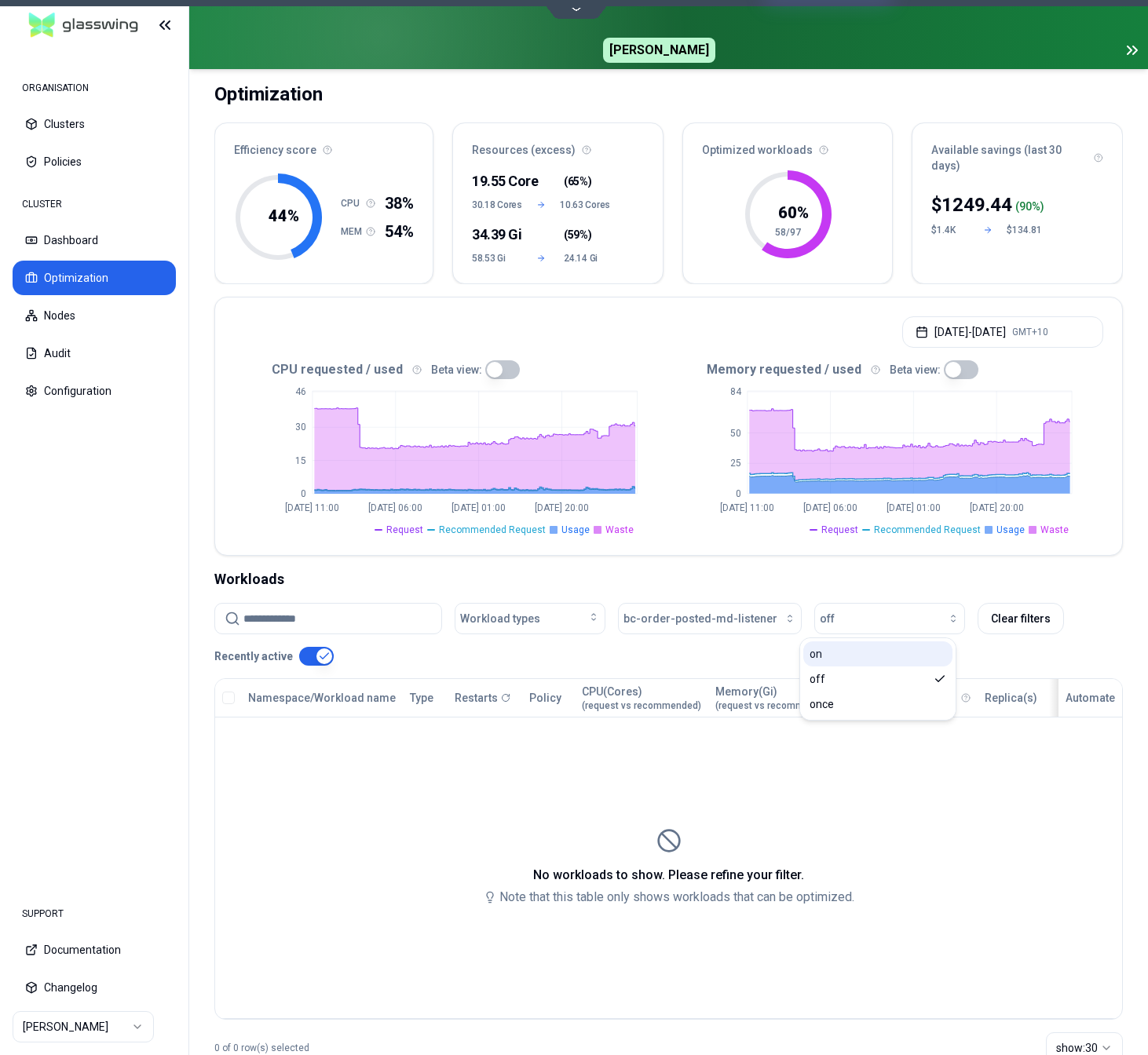
click at [844, 657] on div "on" at bounding box center [878, 654] width 149 height 25
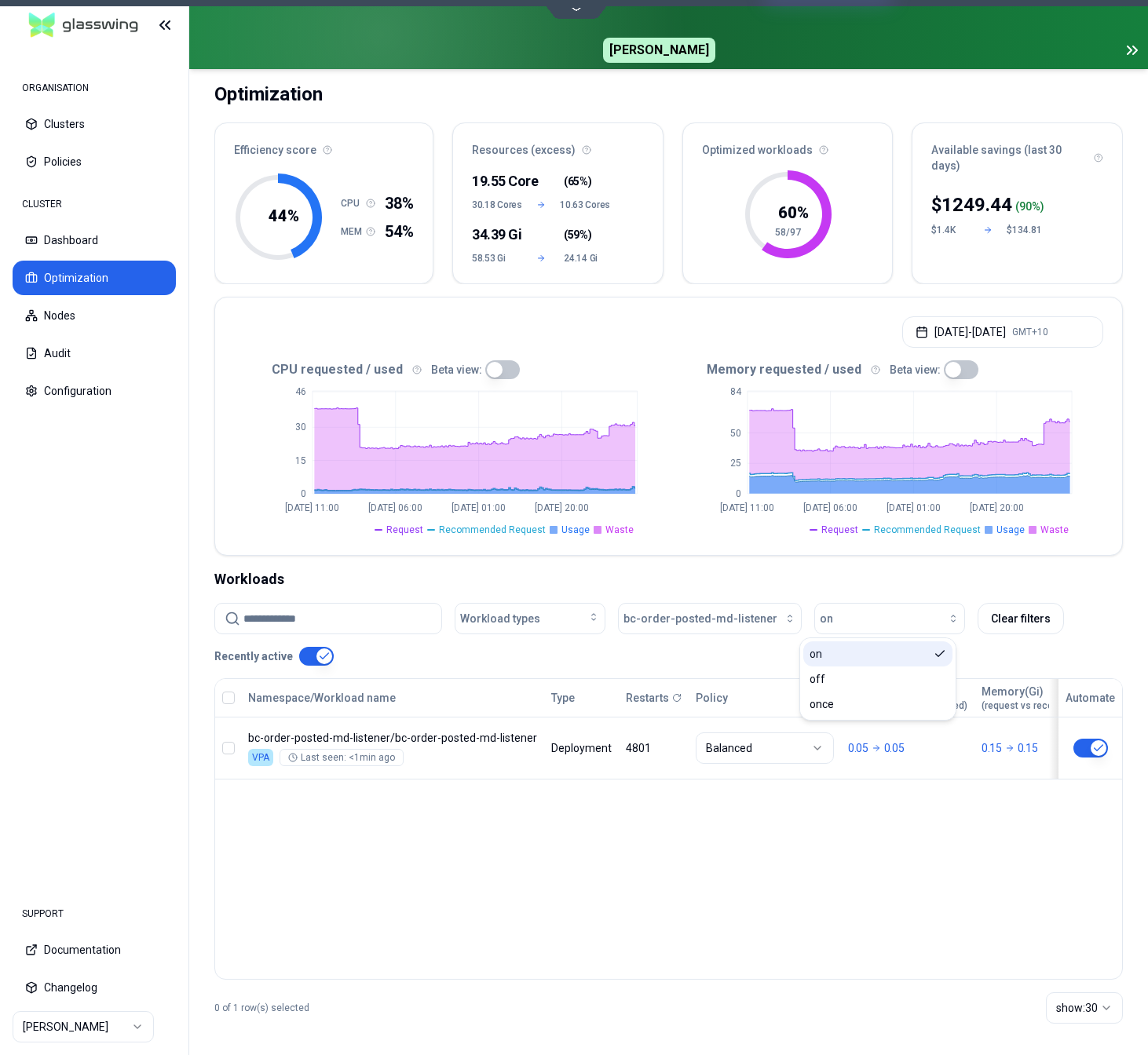
click at [842, 666] on div "on" at bounding box center [878, 654] width 149 height 25
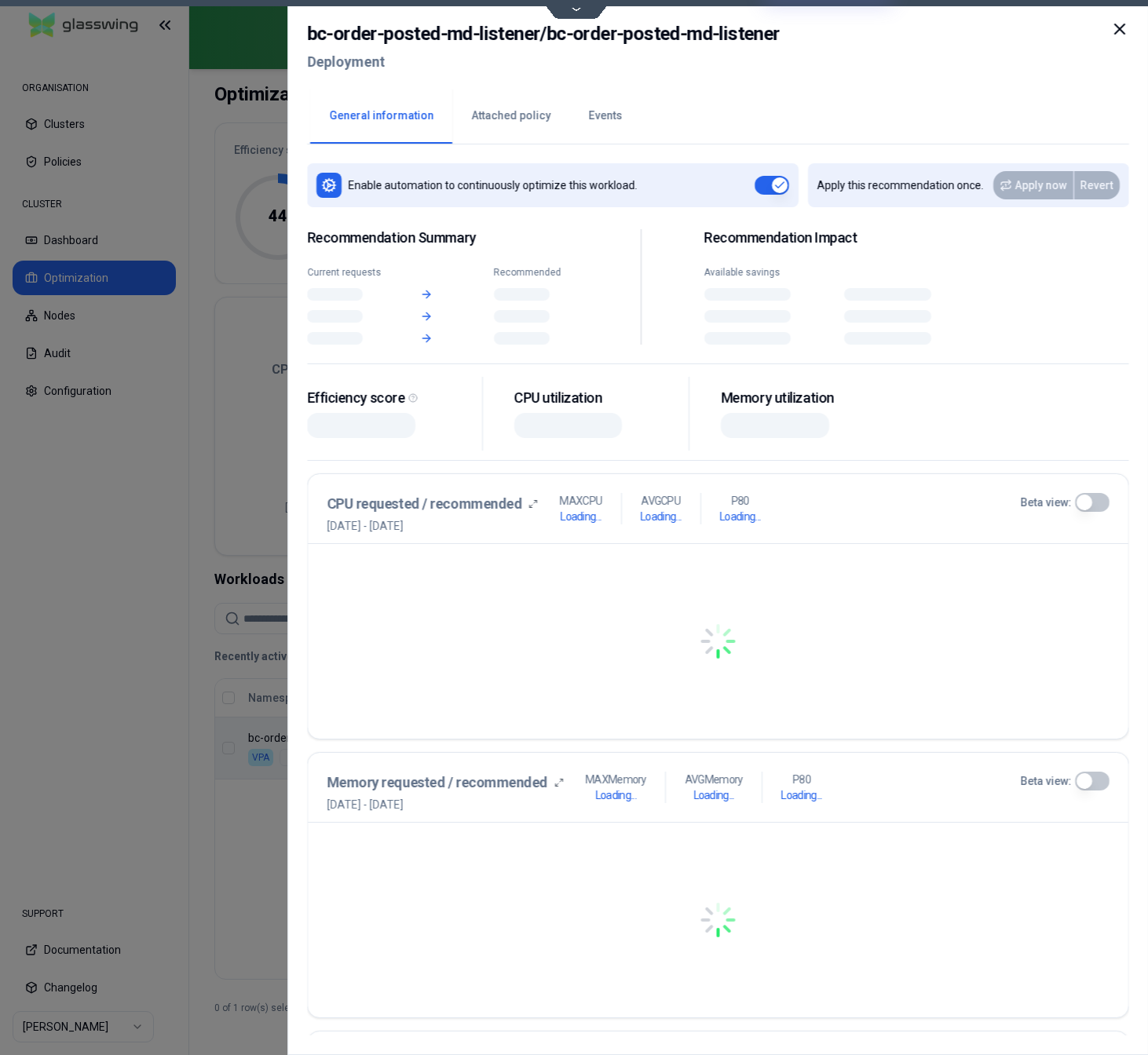
scroll to position [97, 0]
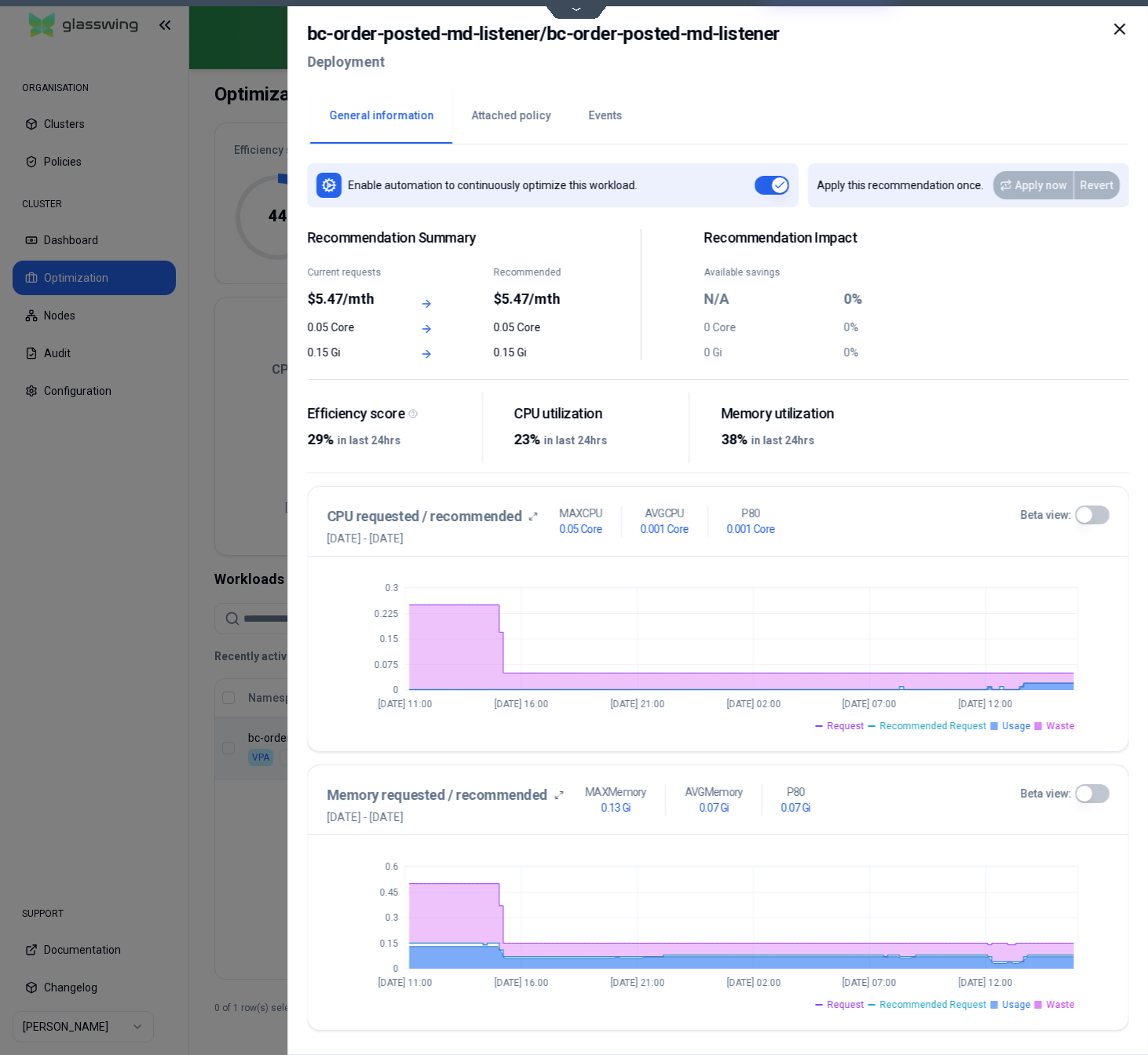
click at [1101, 517] on button "Beta view:" at bounding box center [1092, 515] width 35 height 19
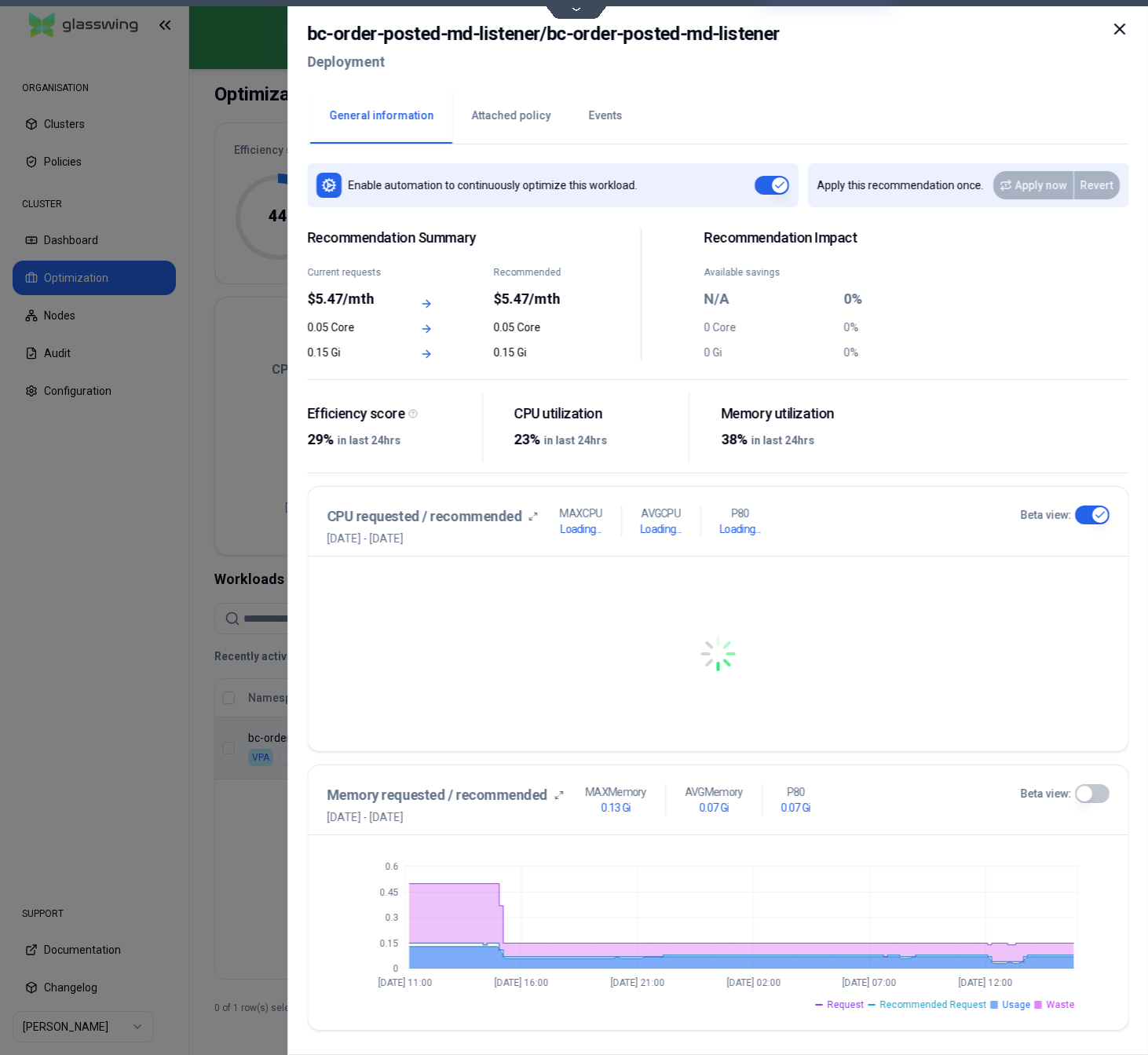
click at [1095, 787] on button "Beta view:" at bounding box center [1092, 794] width 35 height 19
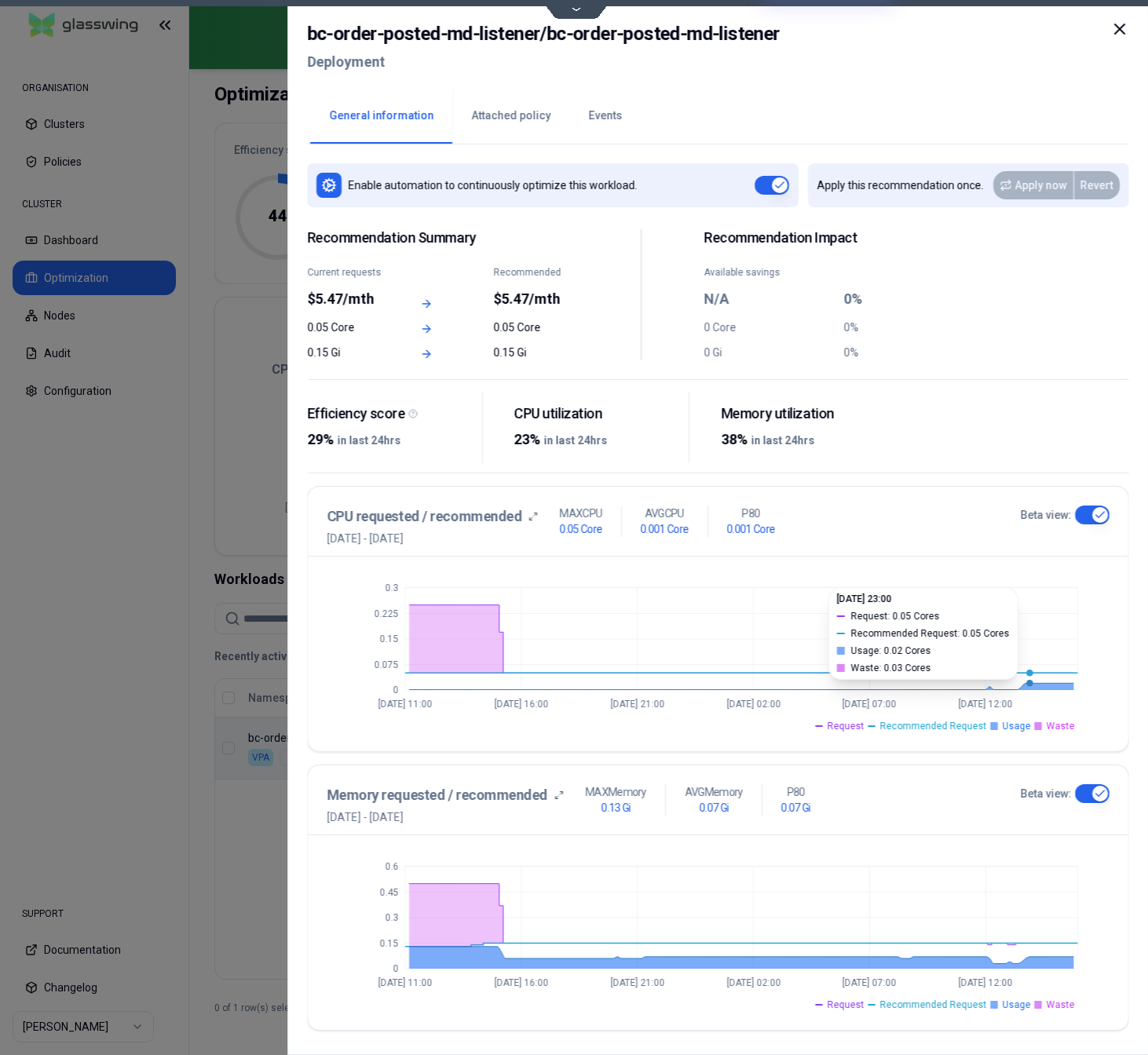
type button "on"
click at [498, 118] on button "Attached policy" at bounding box center [510, 116] width 117 height 55
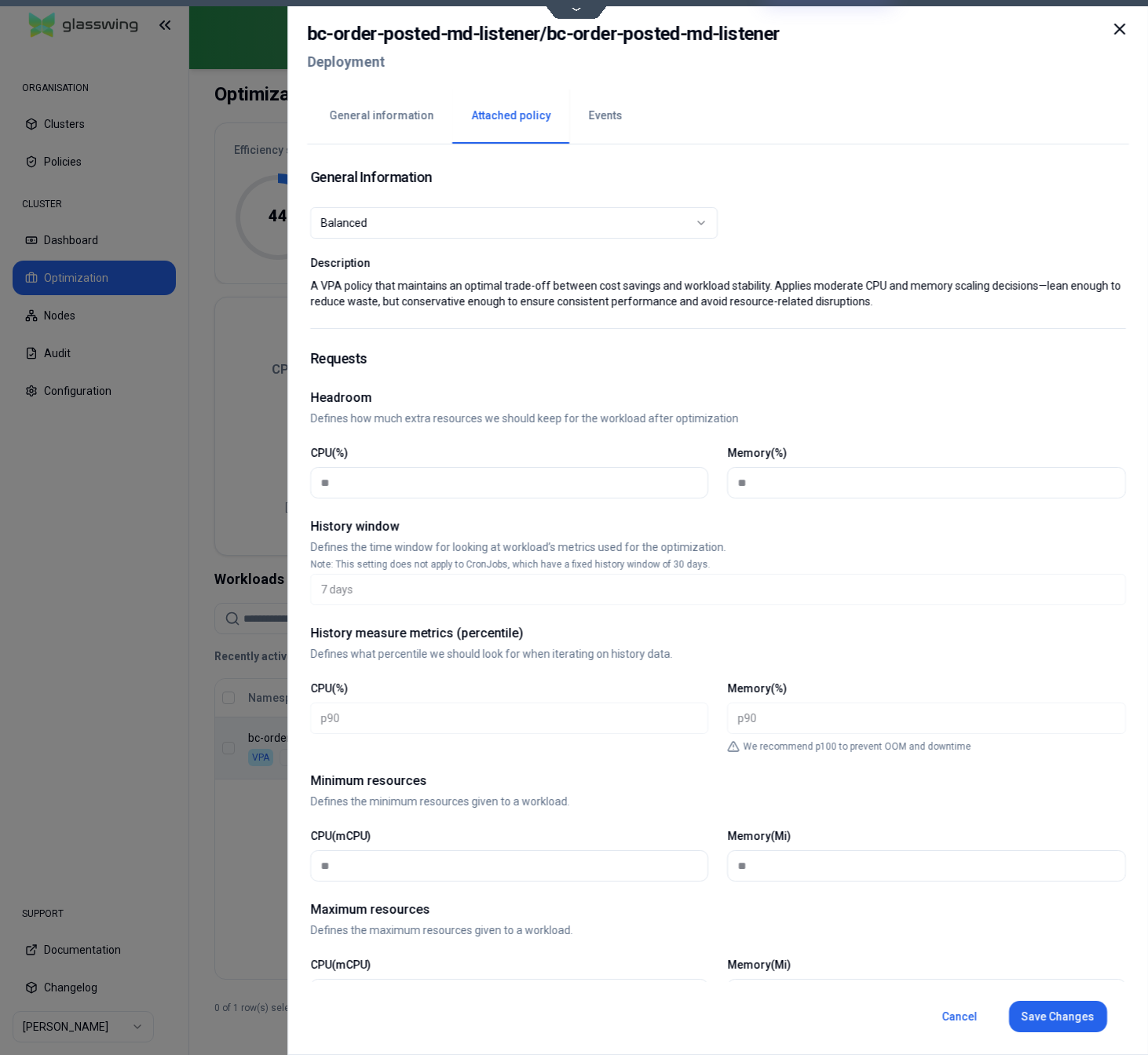
click at [608, 112] on button "Events" at bounding box center [605, 116] width 72 height 55
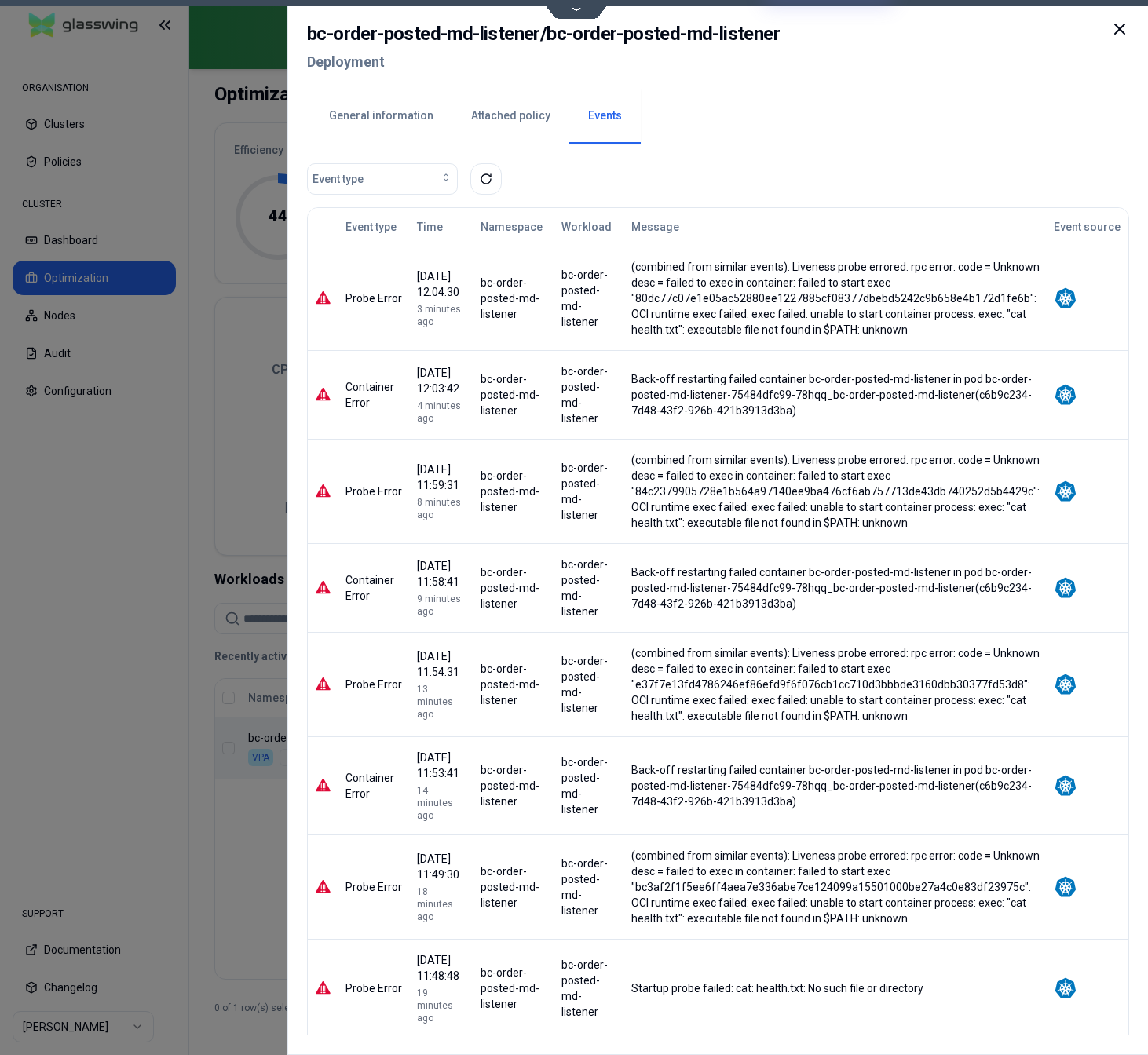
click at [509, 112] on button "Attached policy" at bounding box center [510, 116] width 117 height 55
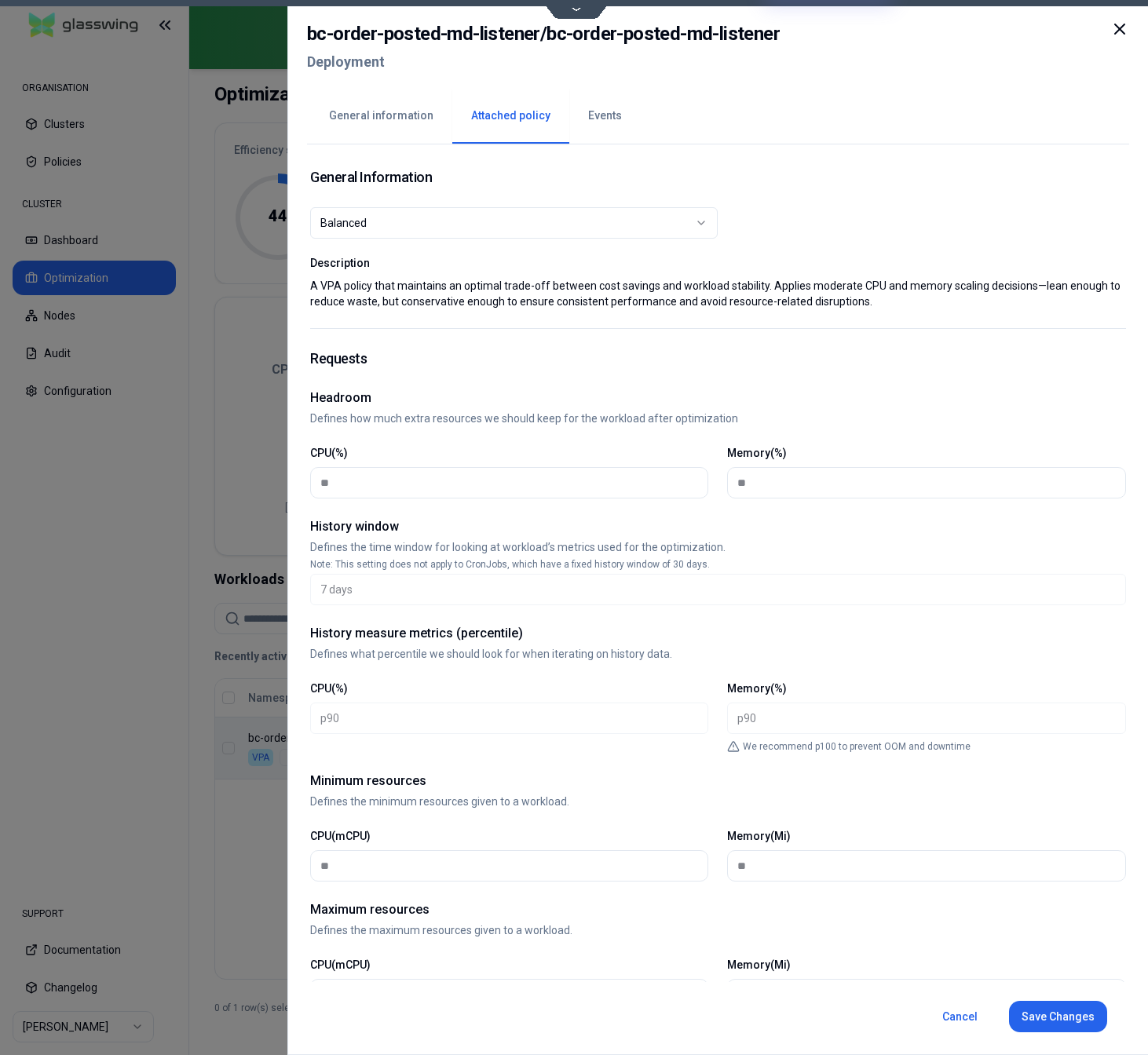
click at [503, 226] on div "Balanced" at bounding box center [508, 223] width 375 height 15
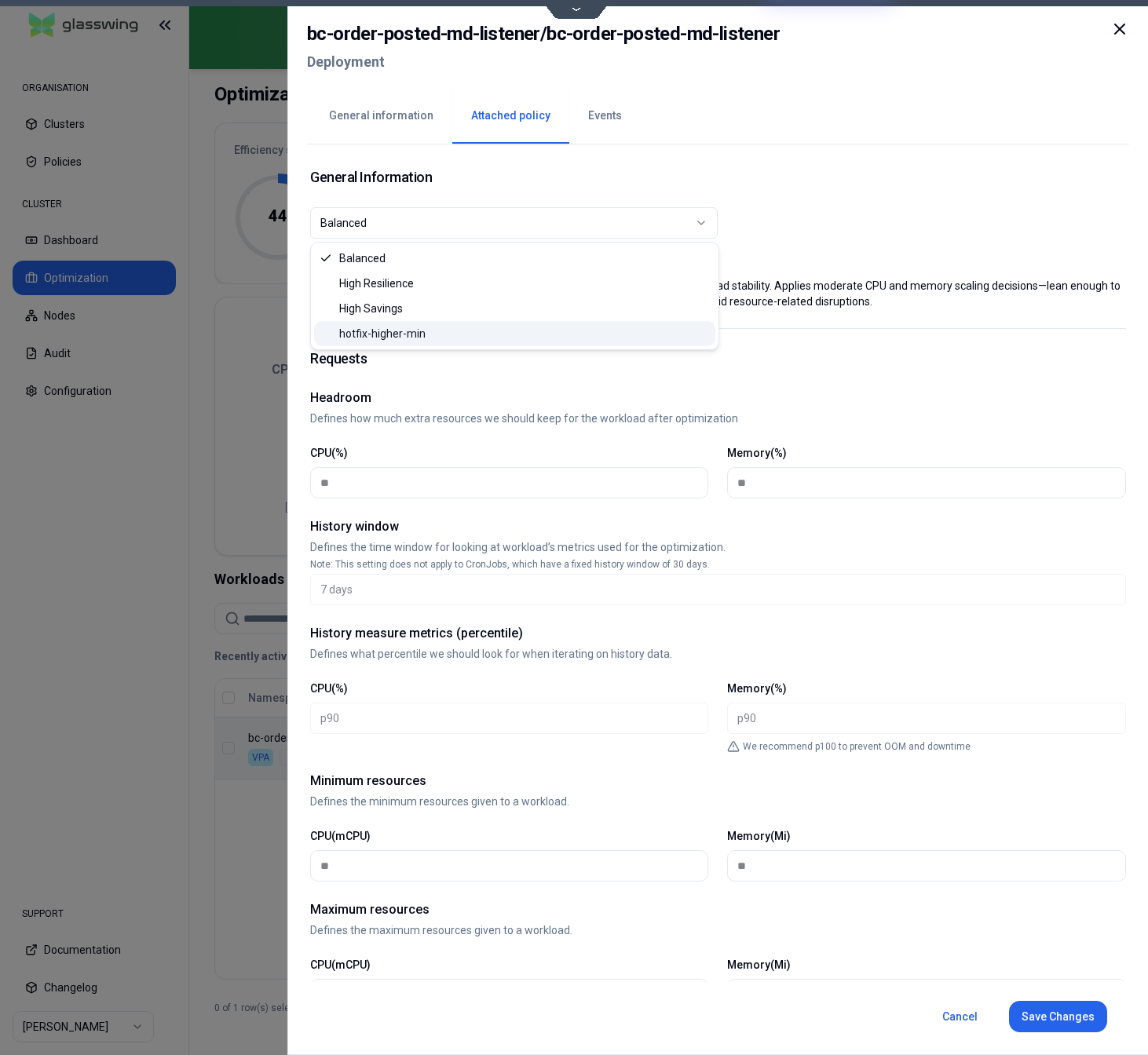
select select "**********"
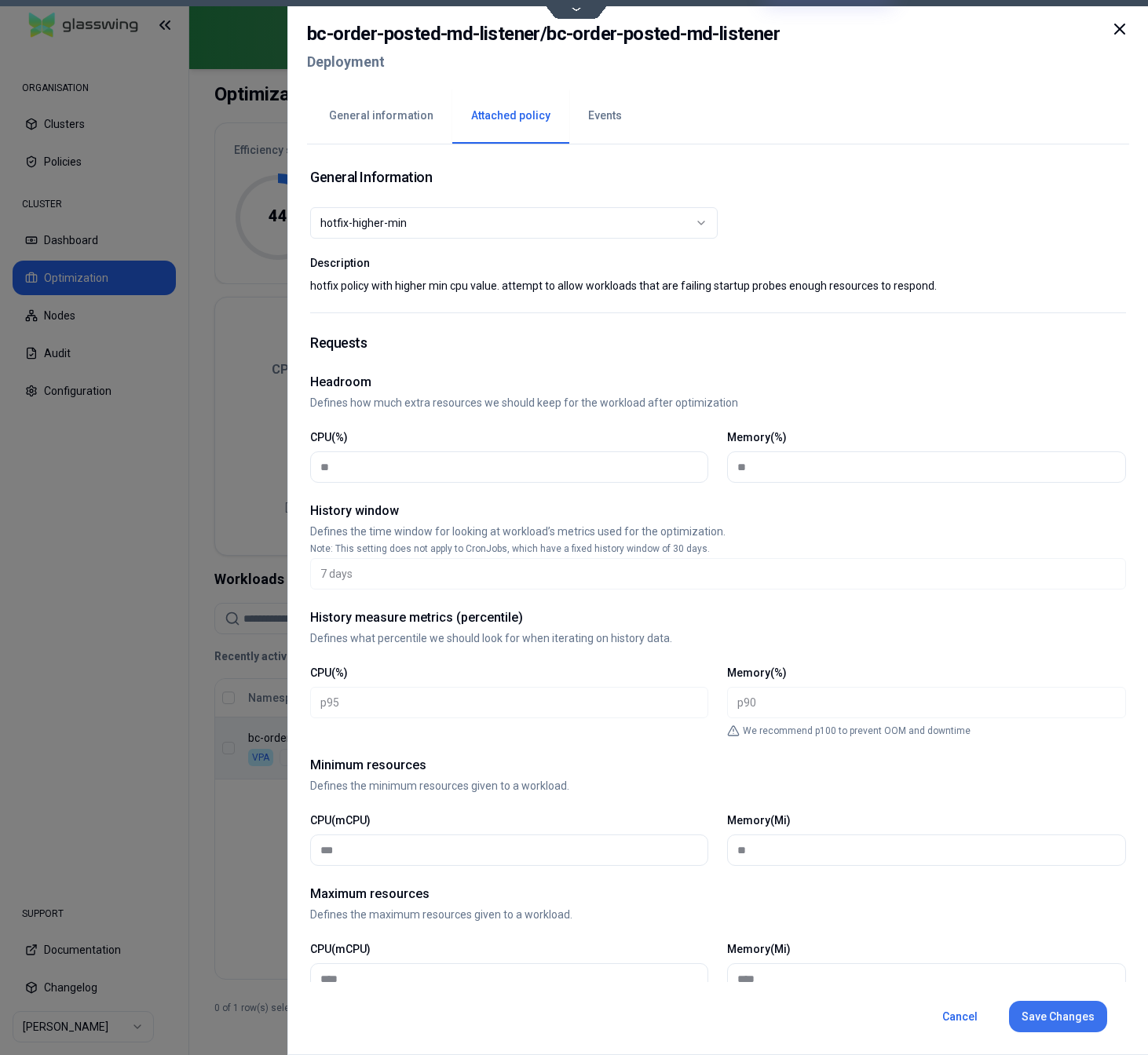
click at [1058, 1018] on button "Save Changes" at bounding box center [1058, 1017] width 98 height 32
click at [585, 117] on button "Events" at bounding box center [605, 116] width 72 height 55
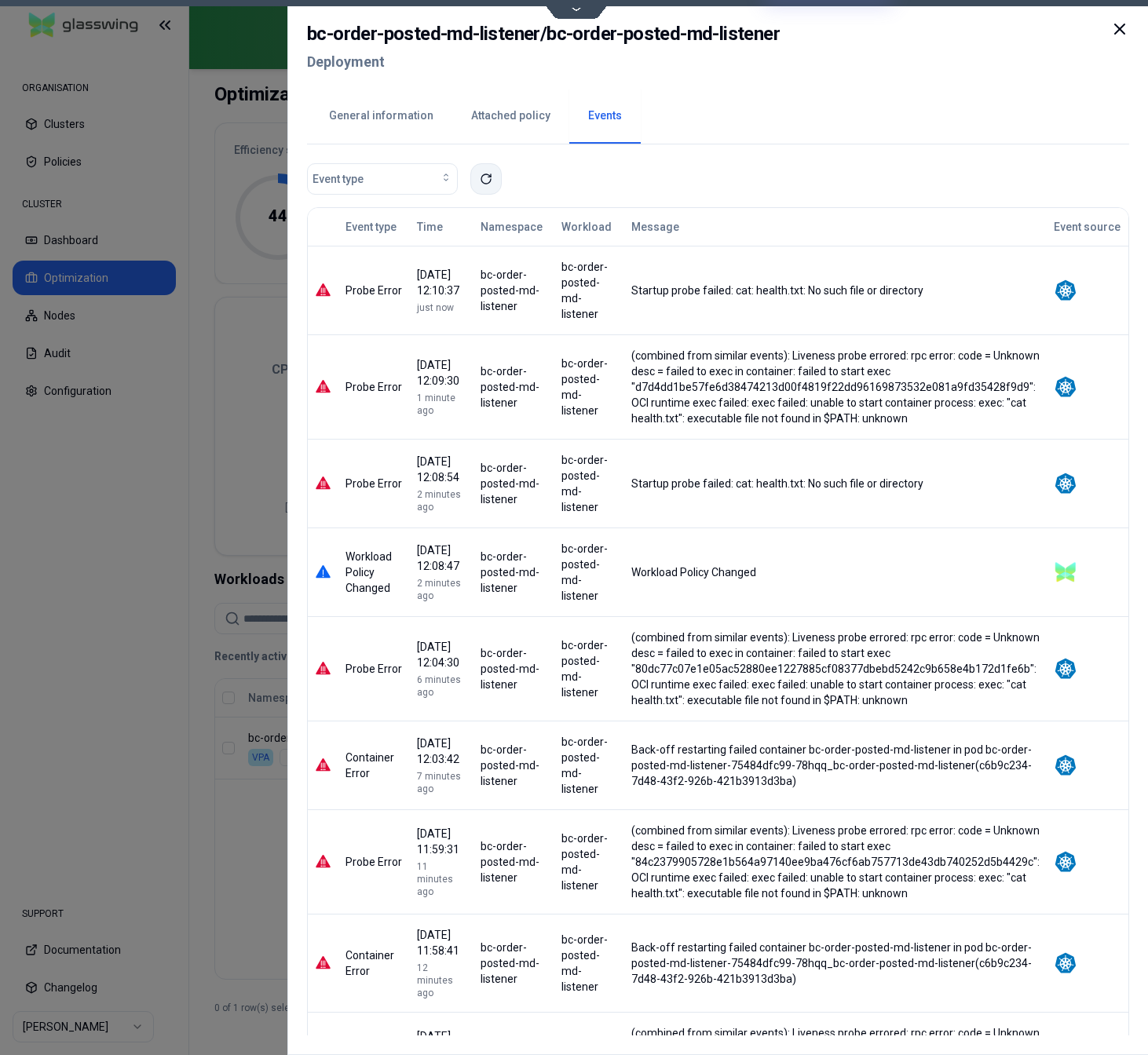
click at [485, 176] on icon at bounding box center [487, 179] width 13 height 13
click at [489, 181] on icon at bounding box center [487, 179] width 13 height 13
click at [71, 588] on div at bounding box center [574, 528] width 1148 height 1055
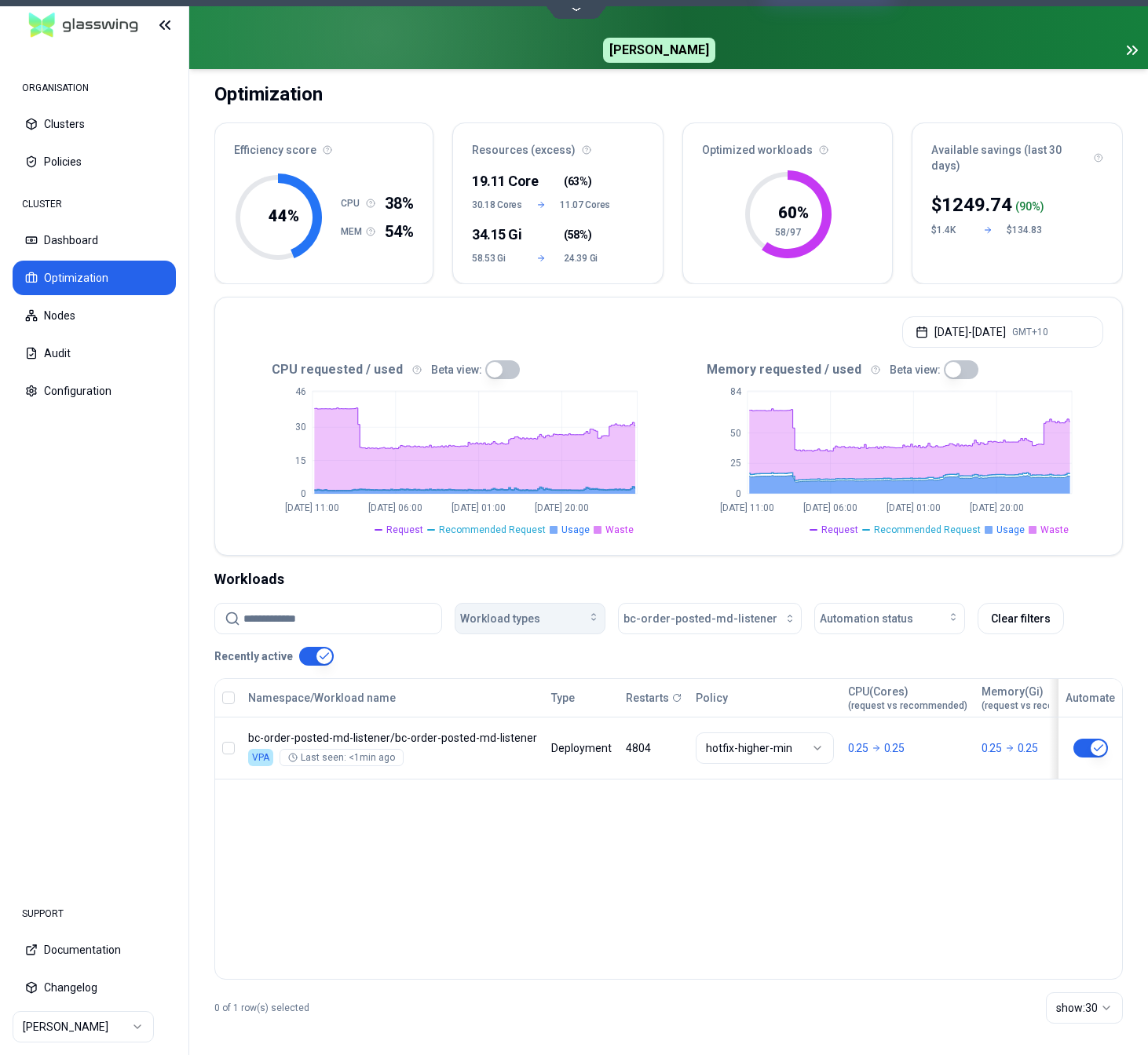
scroll to position [97, 0]
click at [679, 612] on span "bc-order-posted-md-listener" at bounding box center [700, 618] width 154 height 15
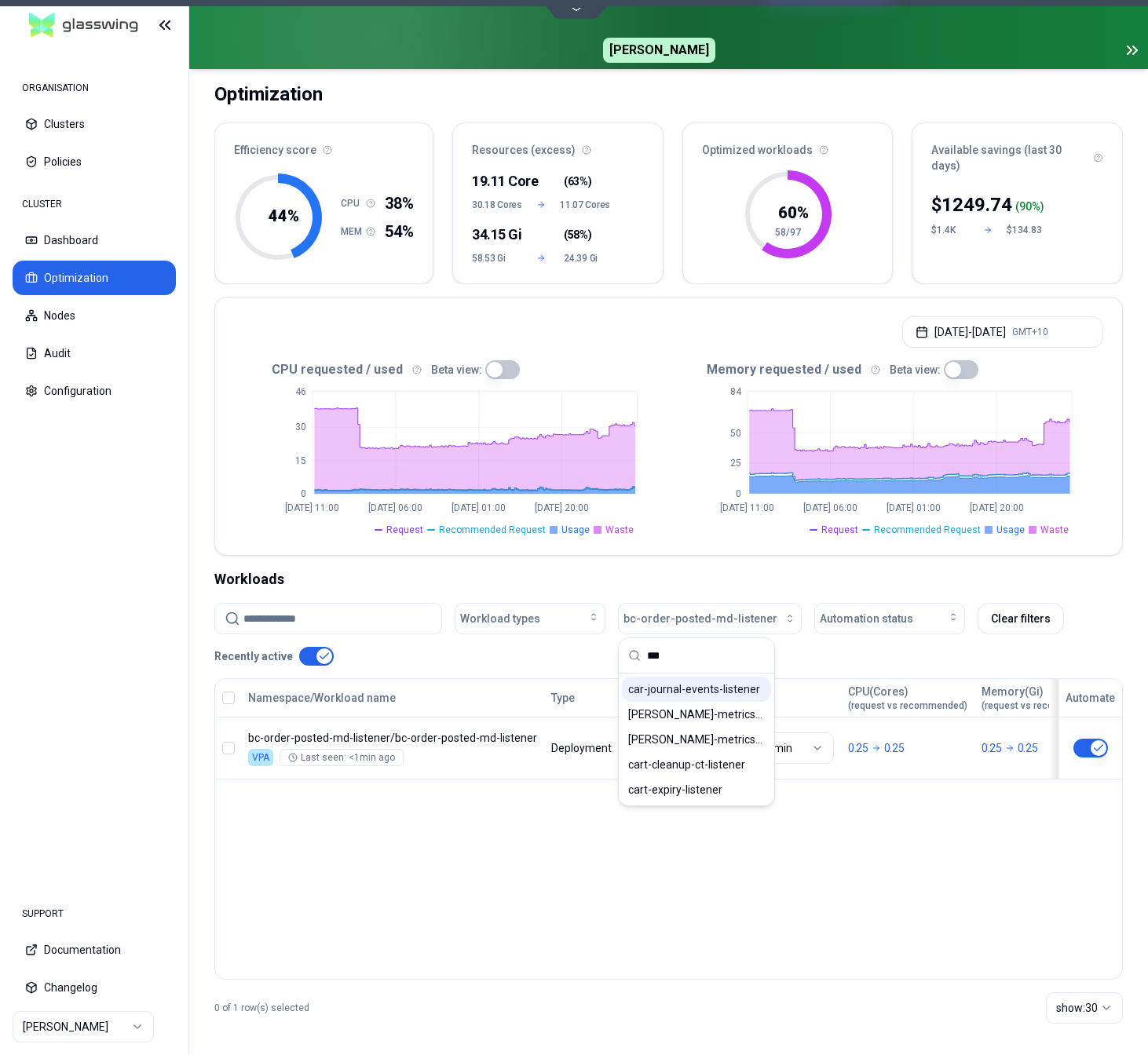
type input "***"
click at [671, 689] on span "car-journal-events-listener" at bounding box center [694, 688] width 132 height 15
click at [526, 676] on div "Workload types car-journal-events-listener Automation status Clear filters Rece…" at bounding box center [669, 640] width 909 height 75
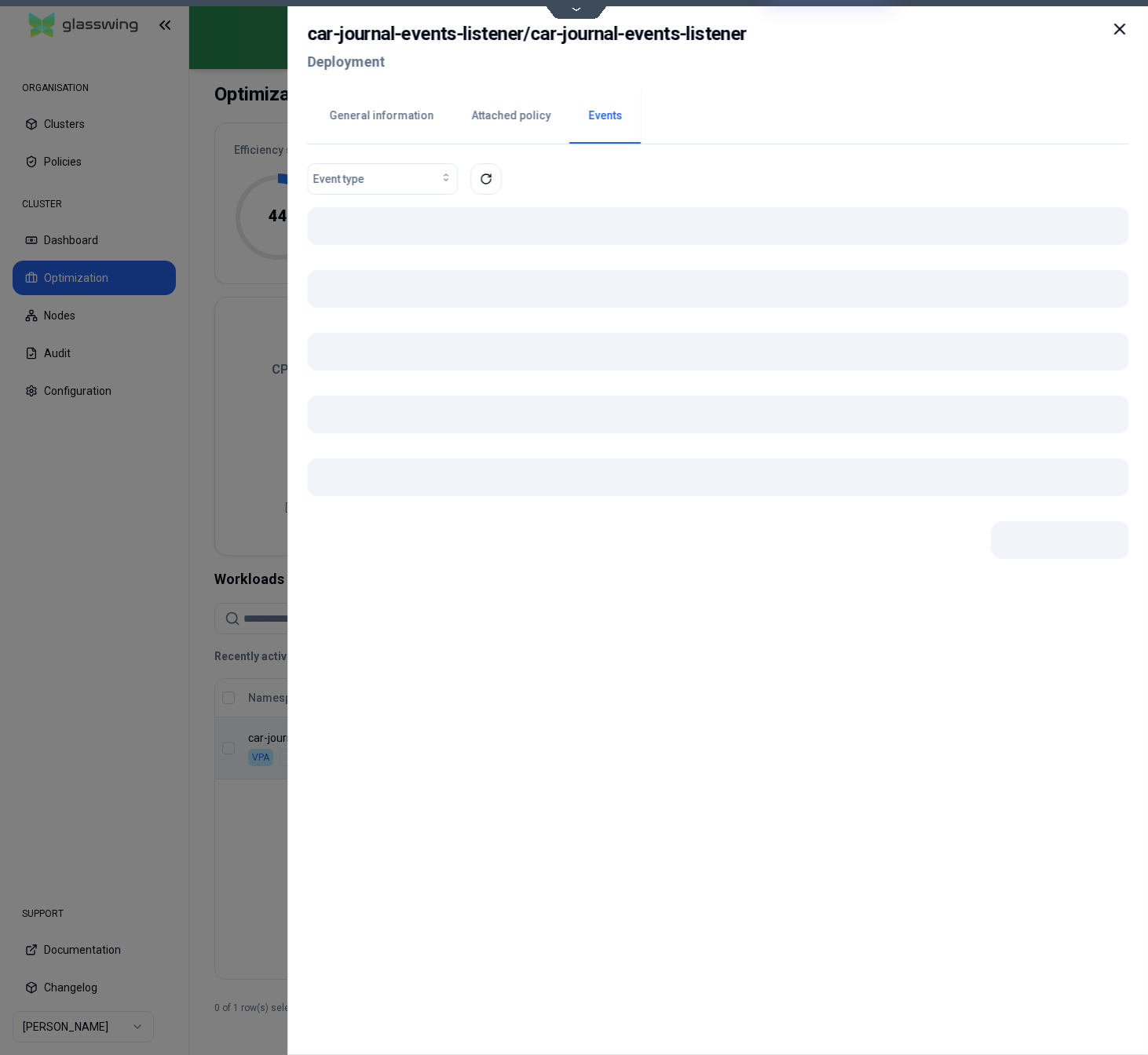
scroll to position [97, 0]
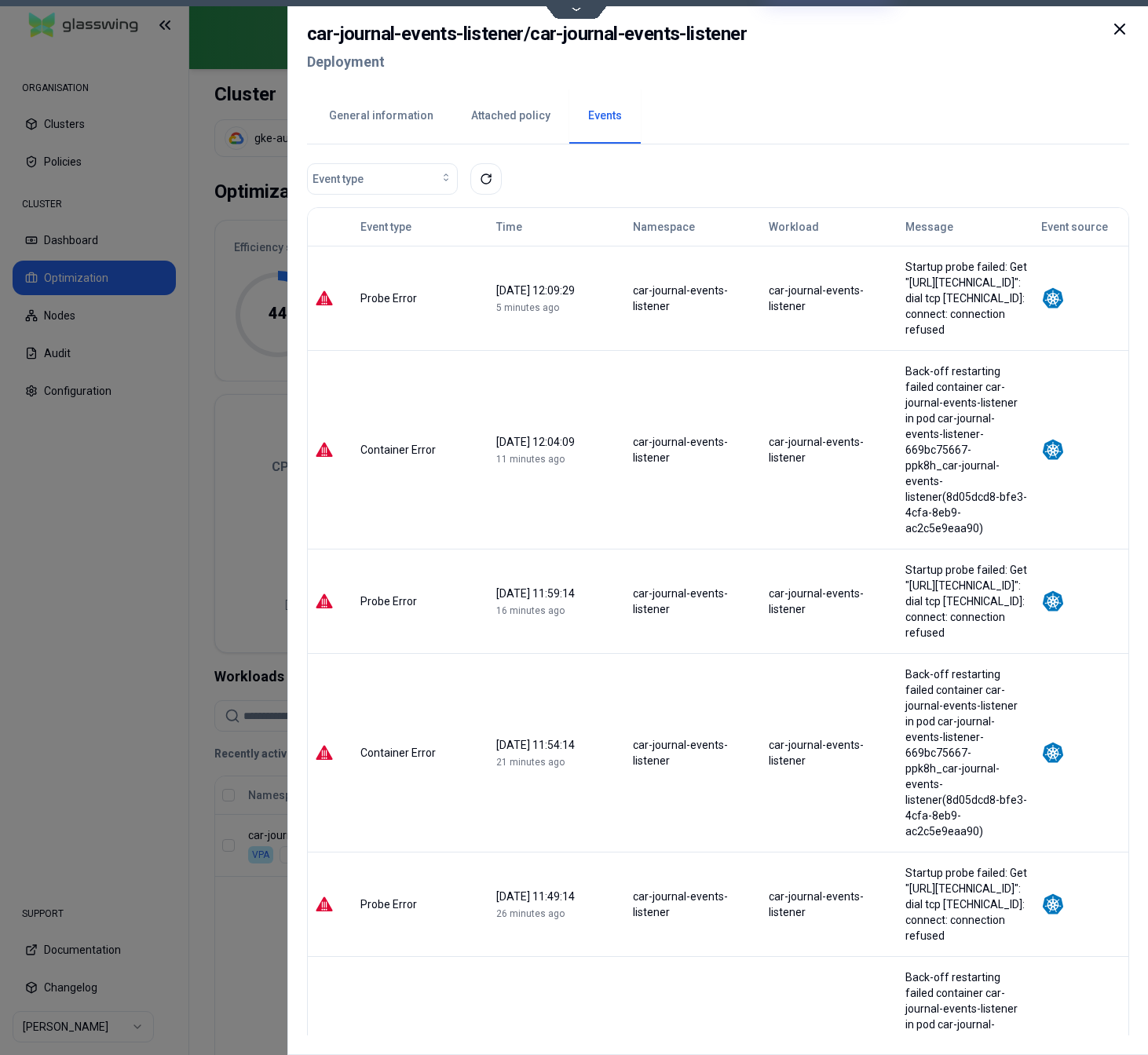
scroll to position [97, 0]
click at [500, 113] on button "Attached policy" at bounding box center [510, 116] width 117 height 55
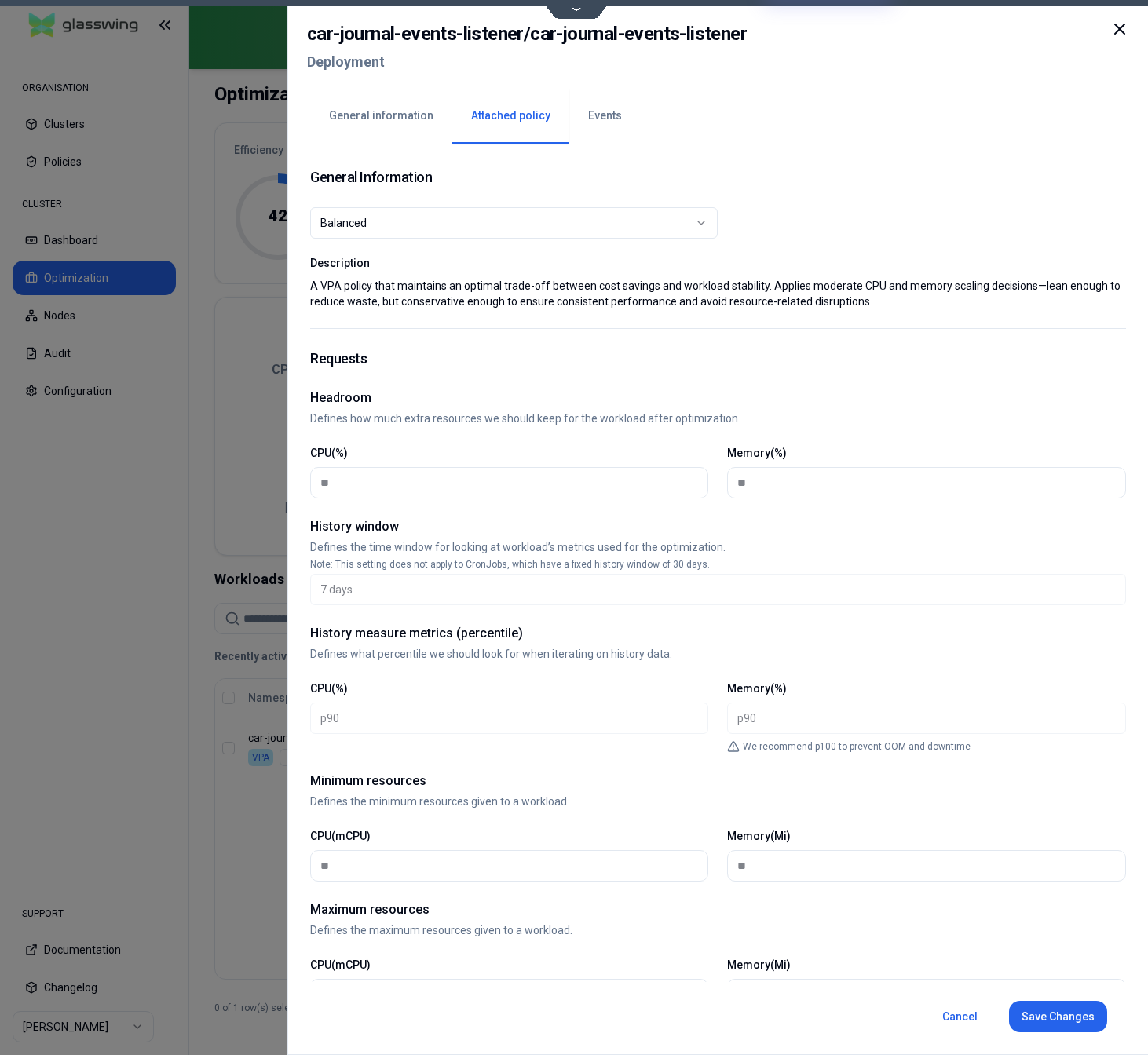
click at [162, 827] on div at bounding box center [574, 528] width 1148 height 1055
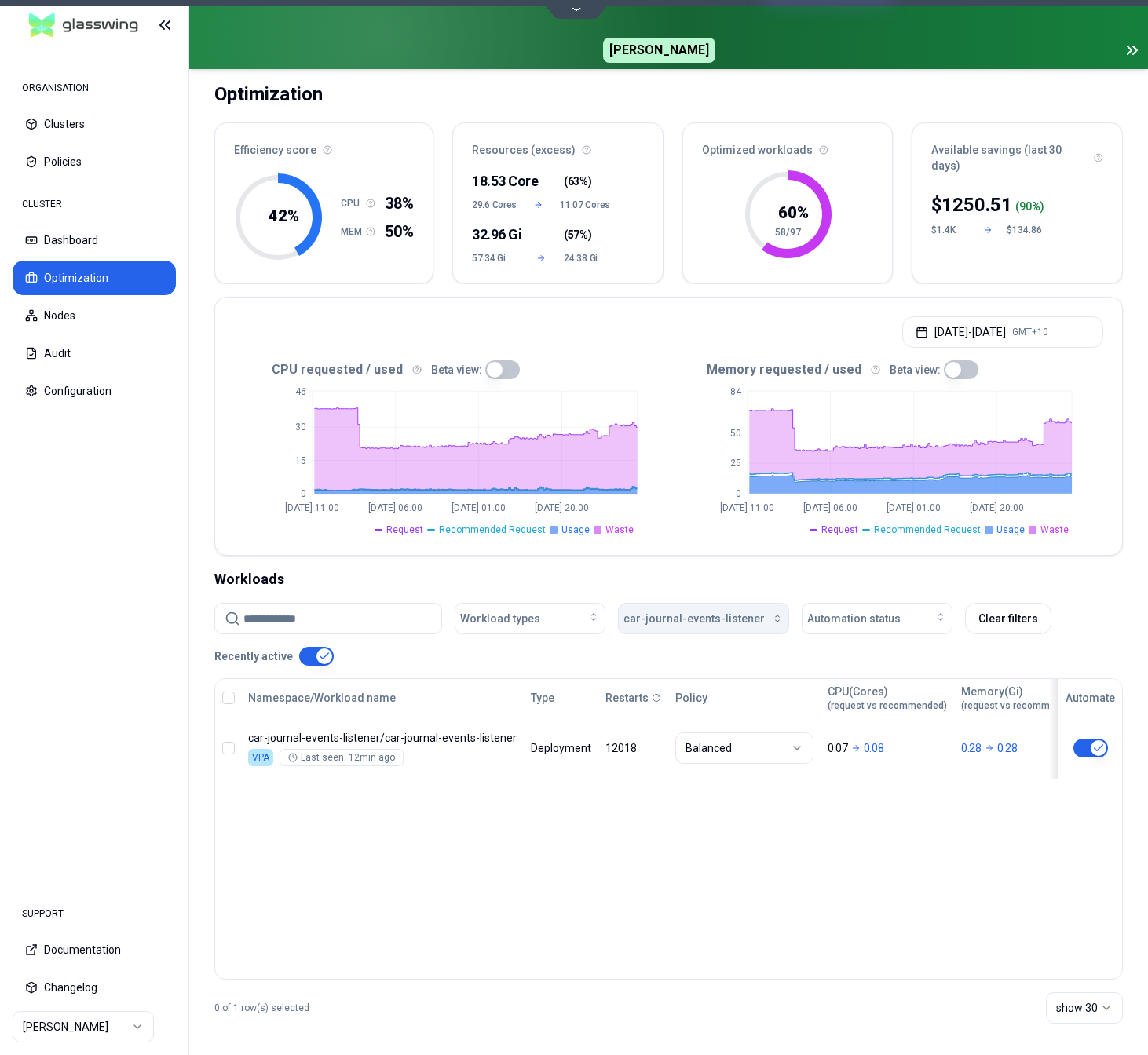
scroll to position [97, 0]
click at [736, 620] on span "car-journal-events-listener" at bounding box center [694, 618] width 141 height 15
type input "**********"
click at [678, 689] on span "ct-retail-order-line-sync-bc-listener" at bounding box center [697, 688] width 136 height 15
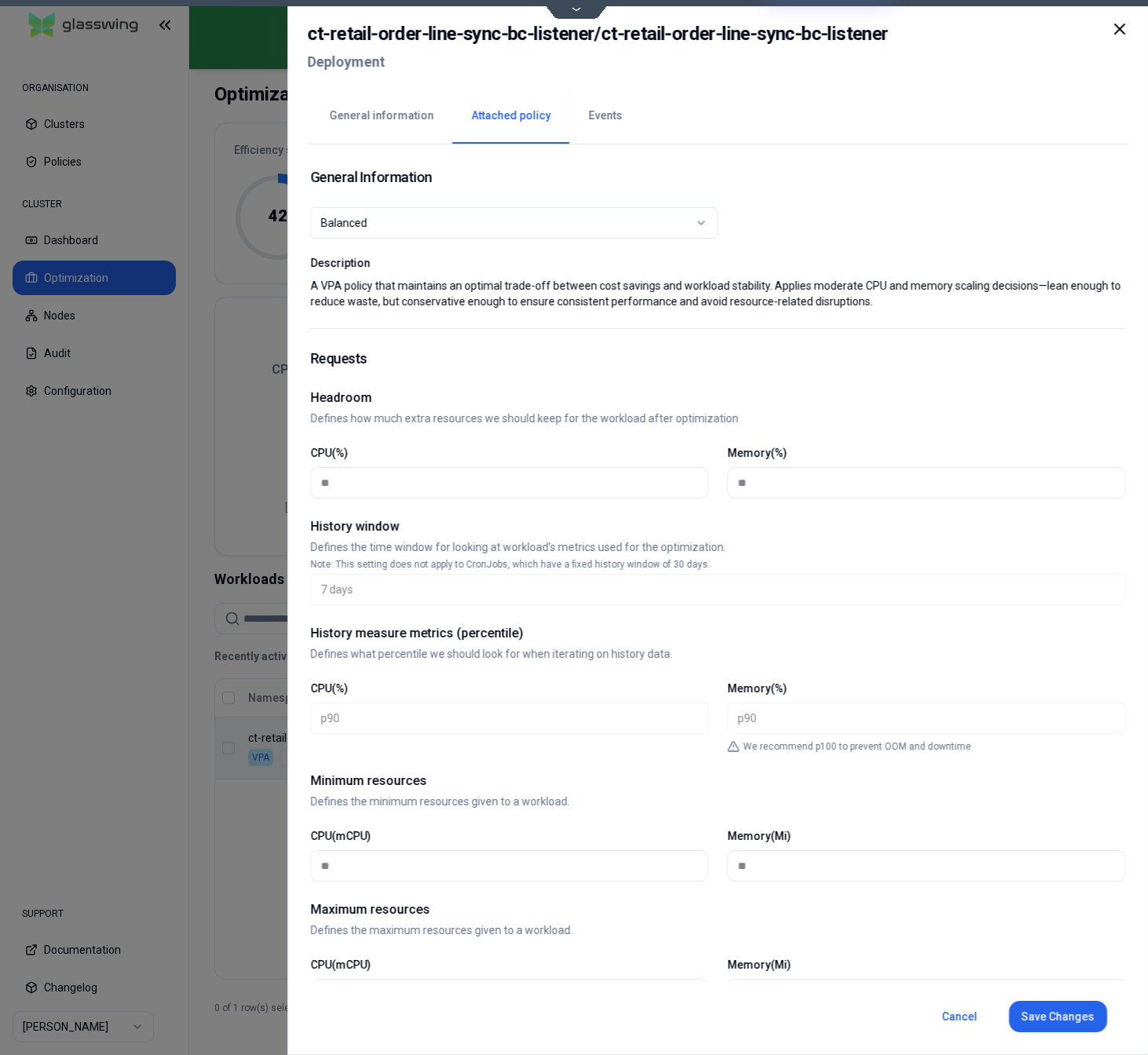
scroll to position [97, 0]
click at [601, 127] on button "Events" at bounding box center [605, 116] width 72 height 55
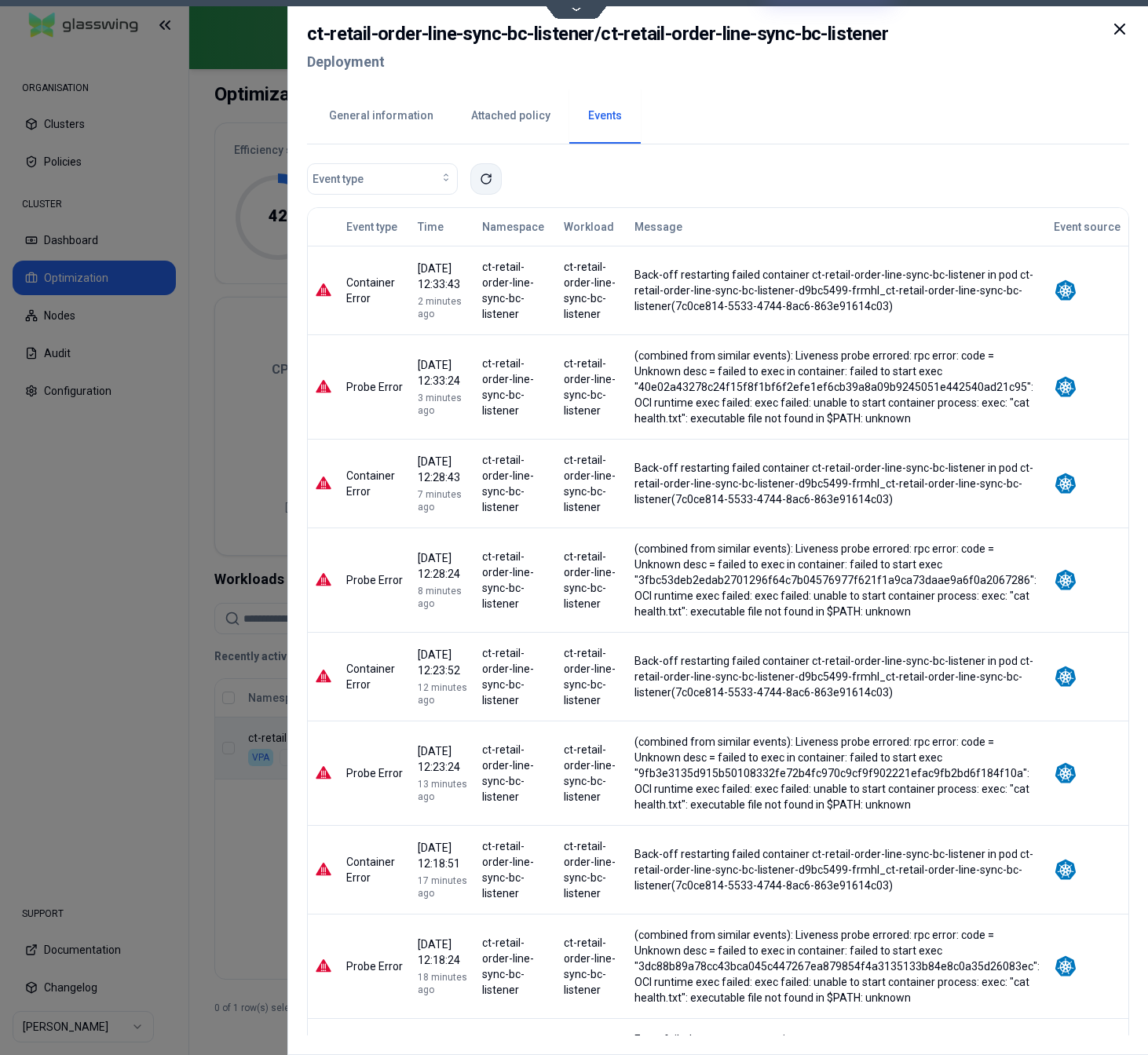
click at [494, 181] on button at bounding box center [486, 179] width 32 height 32
click at [107, 769] on div at bounding box center [574, 528] width 1148 height 1055
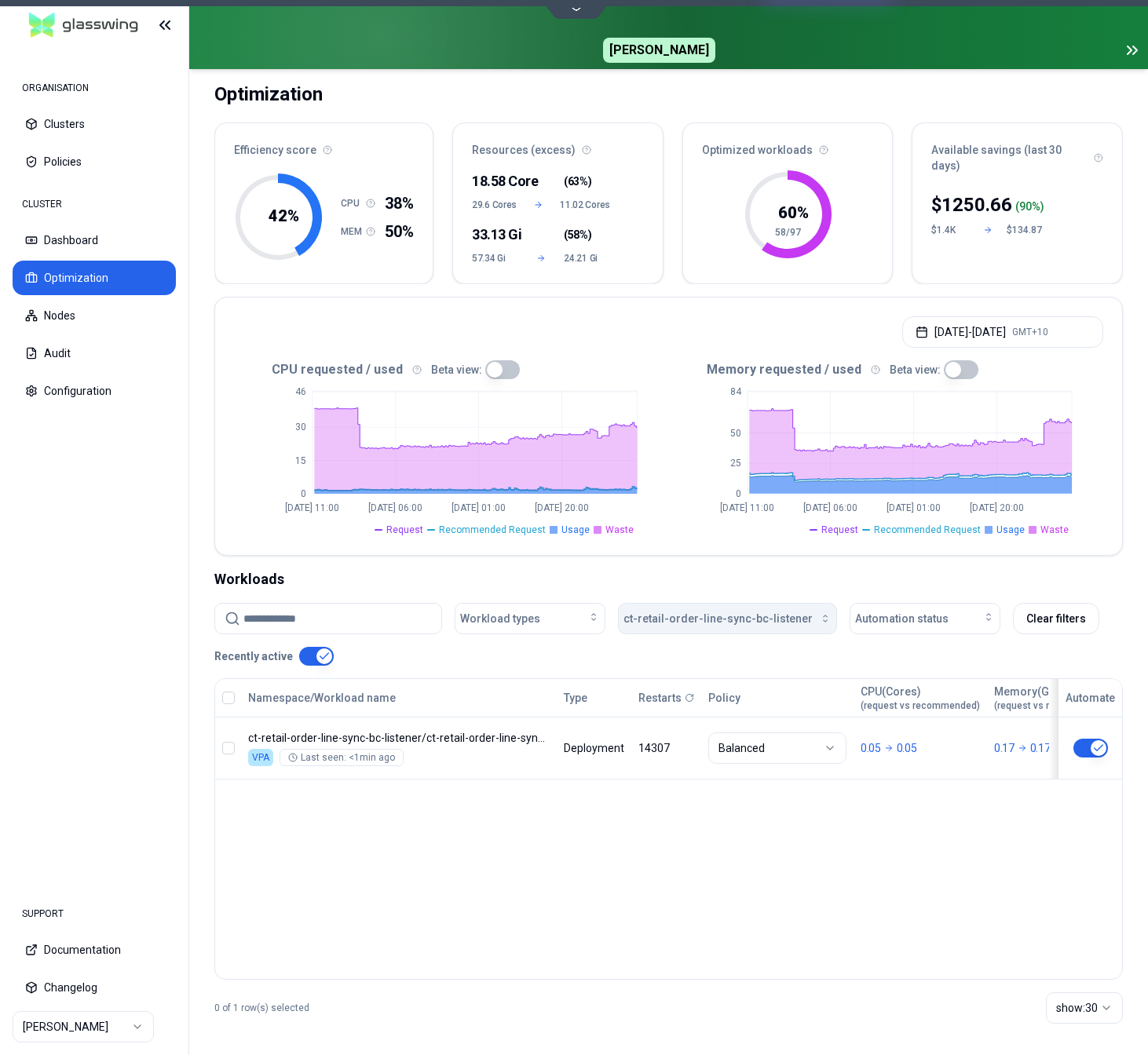
scroll to position [97, 0]
click at [746, 618] on span "ct-retail-order-line-sync-bc-listener" at bounding box center [719, 618] width 189 height 15
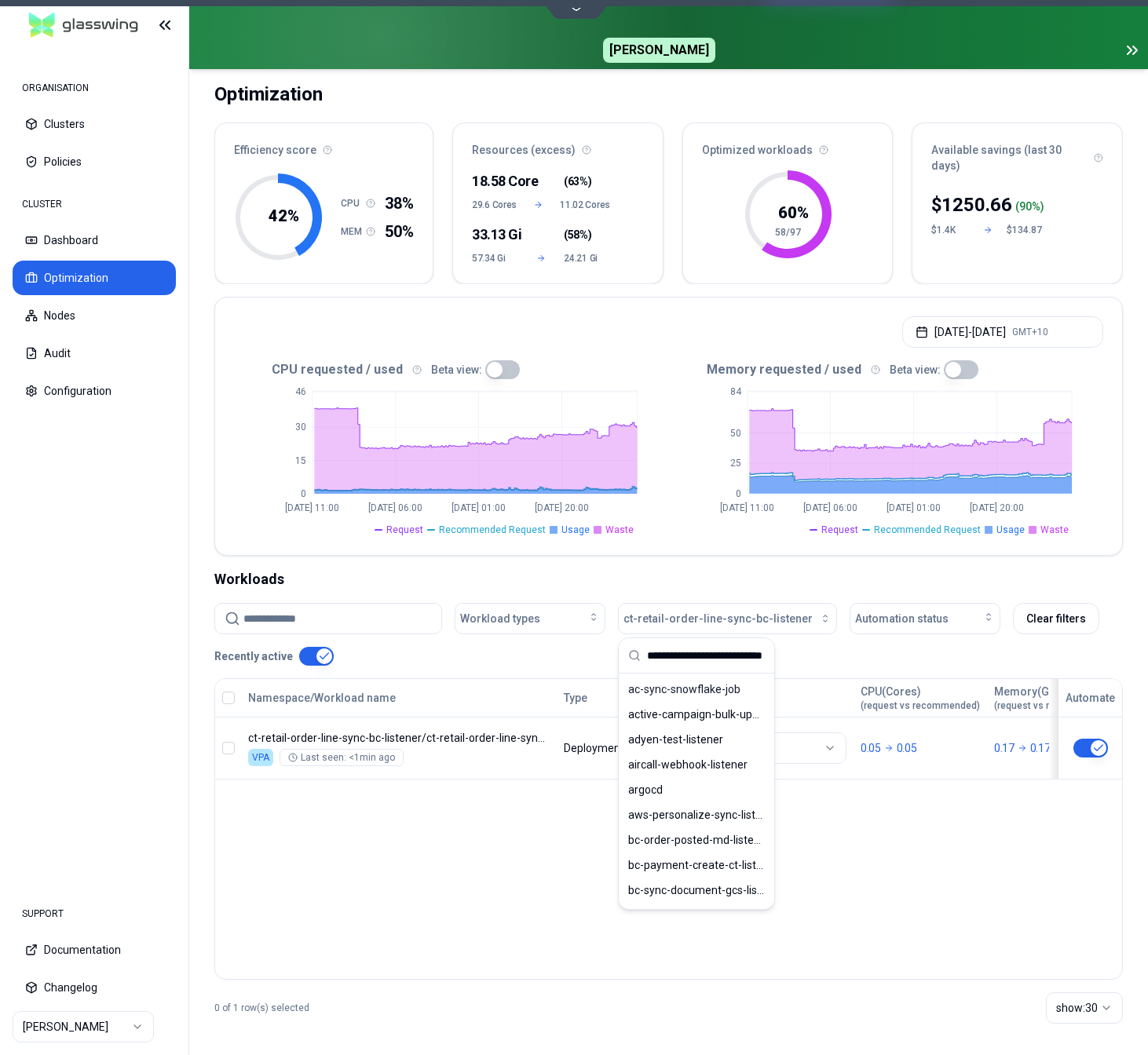
scroll to position [0, 30]
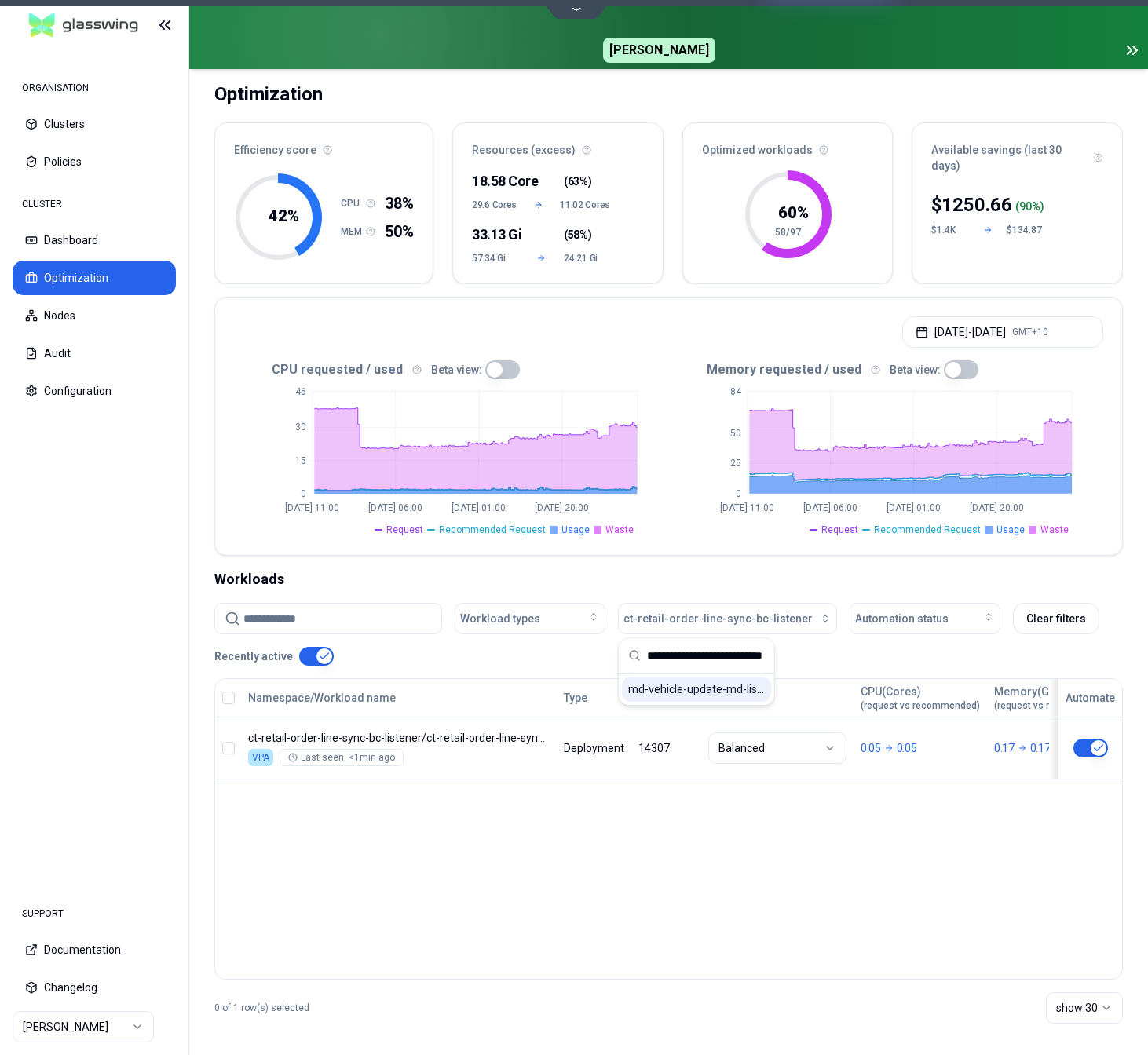
type input "**********"
click at [684, 696] on span "md-vehicle-update-md-listener" at bounding box center [697, 688] width 136 height 15
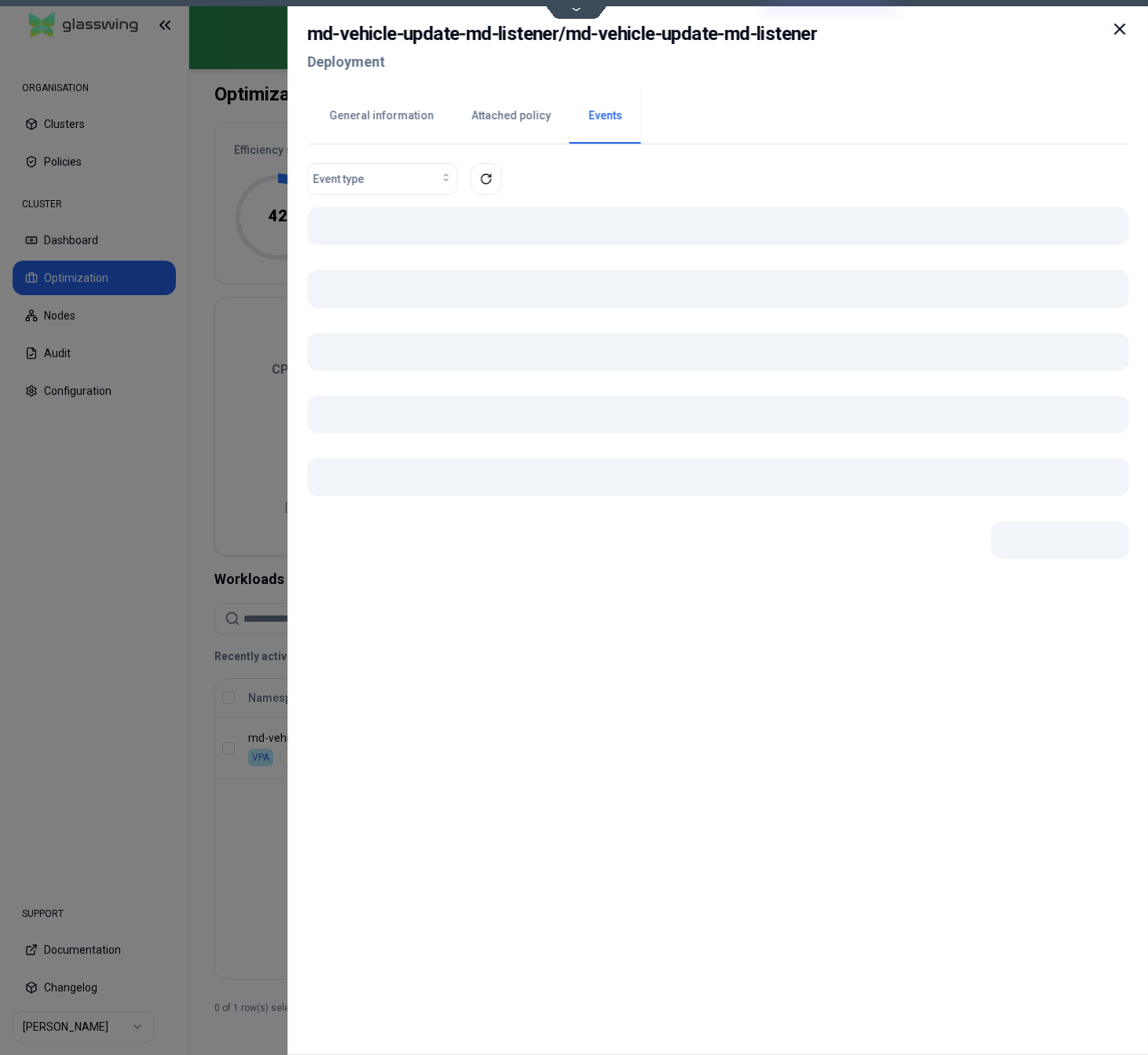
scroll to position [97, 0]
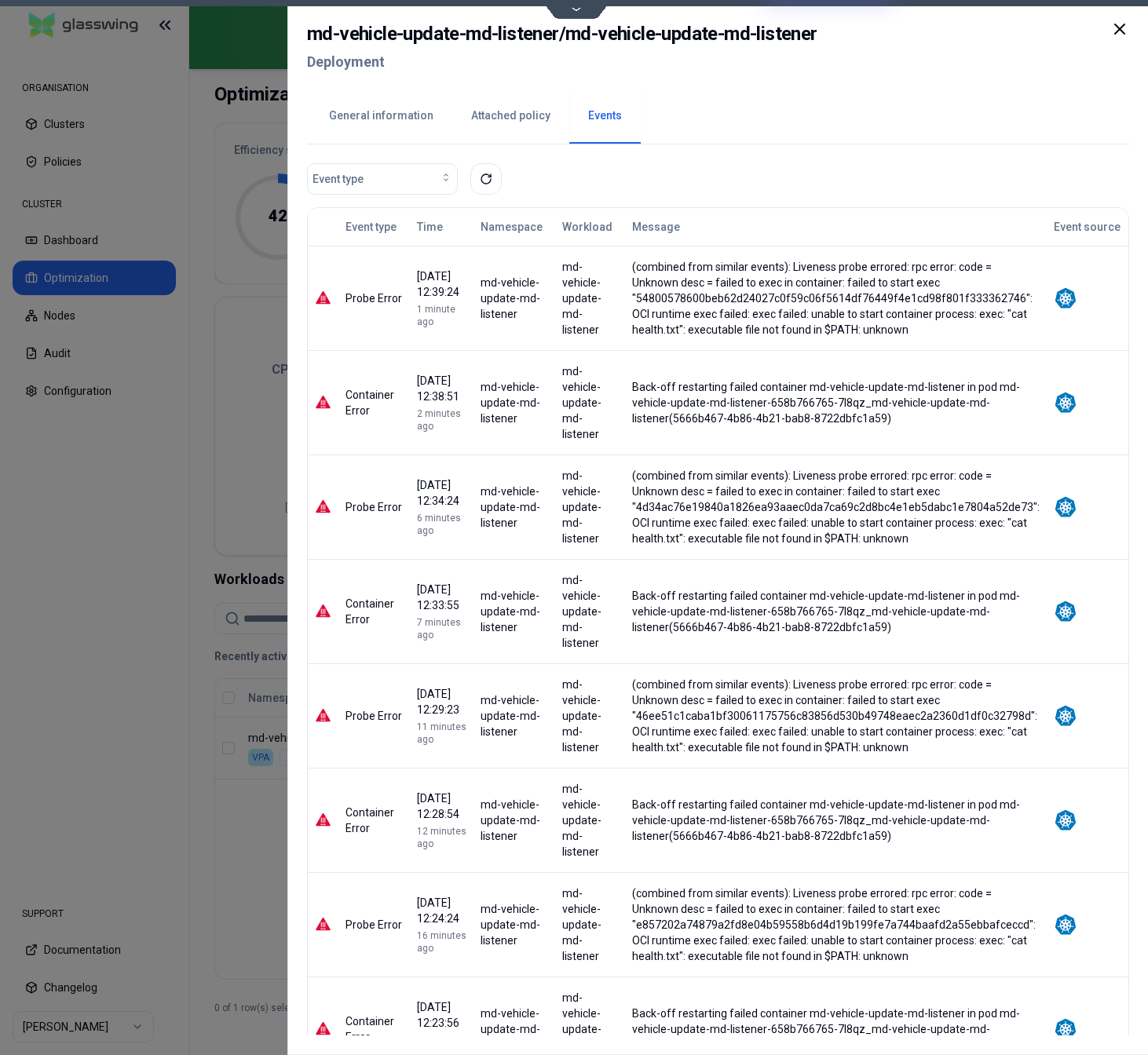
click at [725, 538] on div "(combined from similar events): Liveness probe errored: rpc error: code = Unkno…" at bounding box center [836, 507] width 408 height 78
drag, startPoint x: 725, startPoint y: 538, endPoint x: 895, endPoint y: 535, distance: 170.0
click at [895, 535] on div "(combined from similar events): Liveness probe errored: rpc error: code = Unkno…" at bounding box center [836, 507] width 408 height 78
copy div "executable file not found in $PATH: unknown"
click at [1022, 523] on div "(combined from similar events): Liveness probe errored: rpc error: code = Unkno…" at bounding box center [836, 507] width 408 height 78
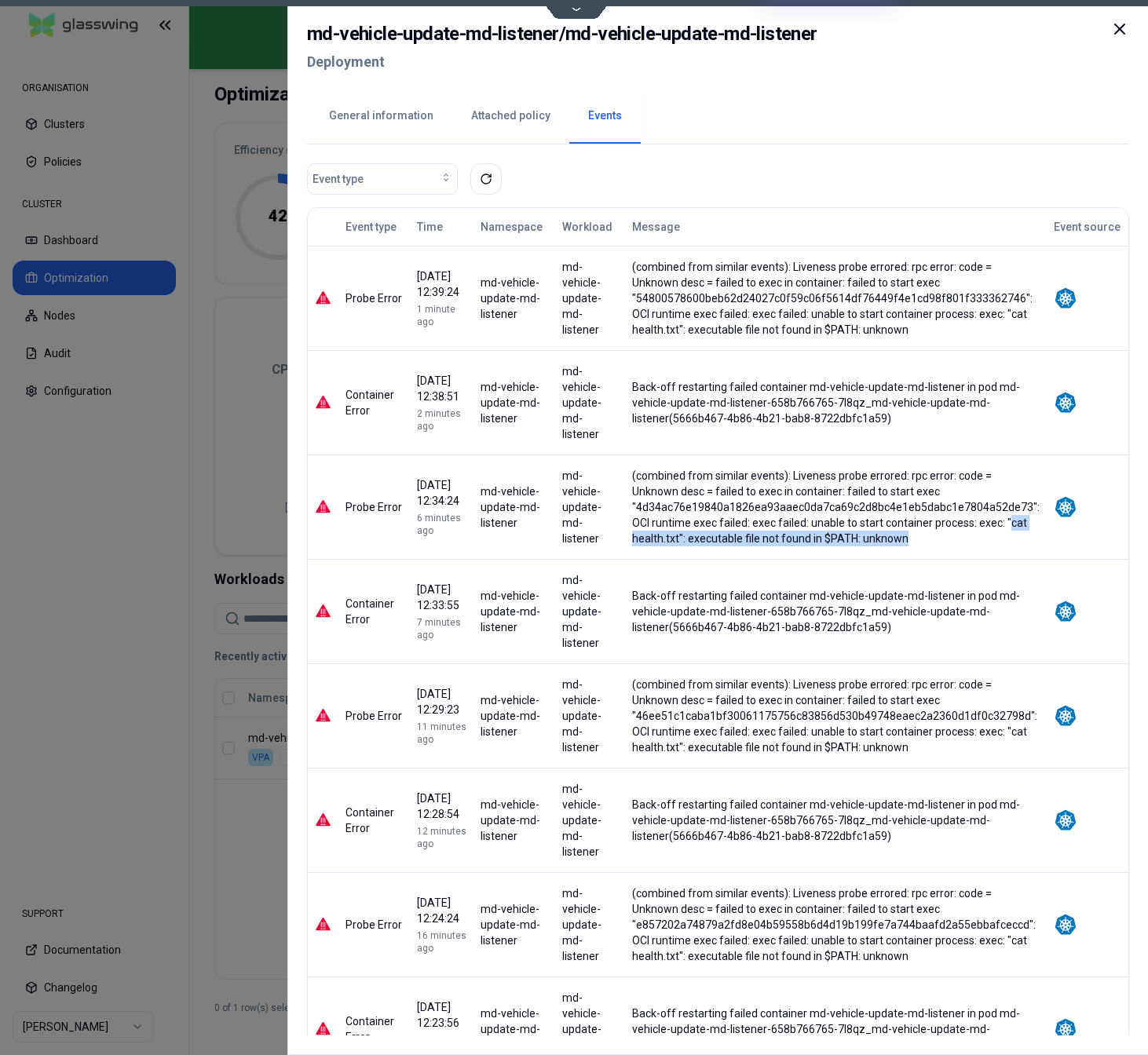
drag, startPoint x: 1022, startPoint y: 523, endPoint x: 908, endPoint y: 536, distance: 114.7
click at [908, 536] on div "(combined from similar events): Liveness probe errored: rpc error: code = Unkno…" at bounding box center [836, 507] width 408 height 78
copy div "cat health.txt": executable file not found in $PATH: unknown"
click at [384, 116] on button "General information" at bounding box center [381, 116] width 142 height 55
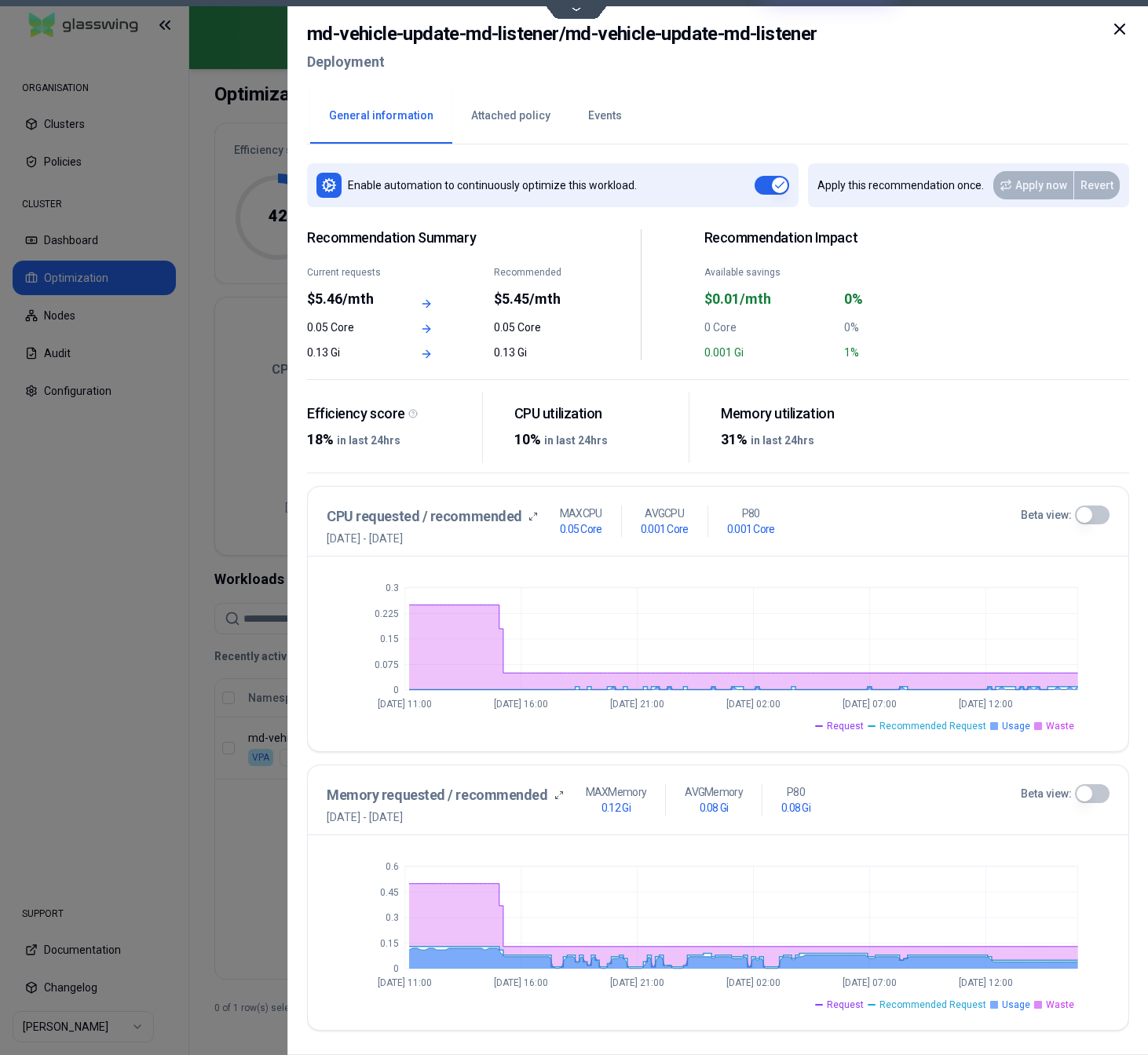
click at [609, 106] on button "Events" at bounding box center [605, 116] width 72 height 55
